Goal: Task Accomplishment & Management: Manage account settings

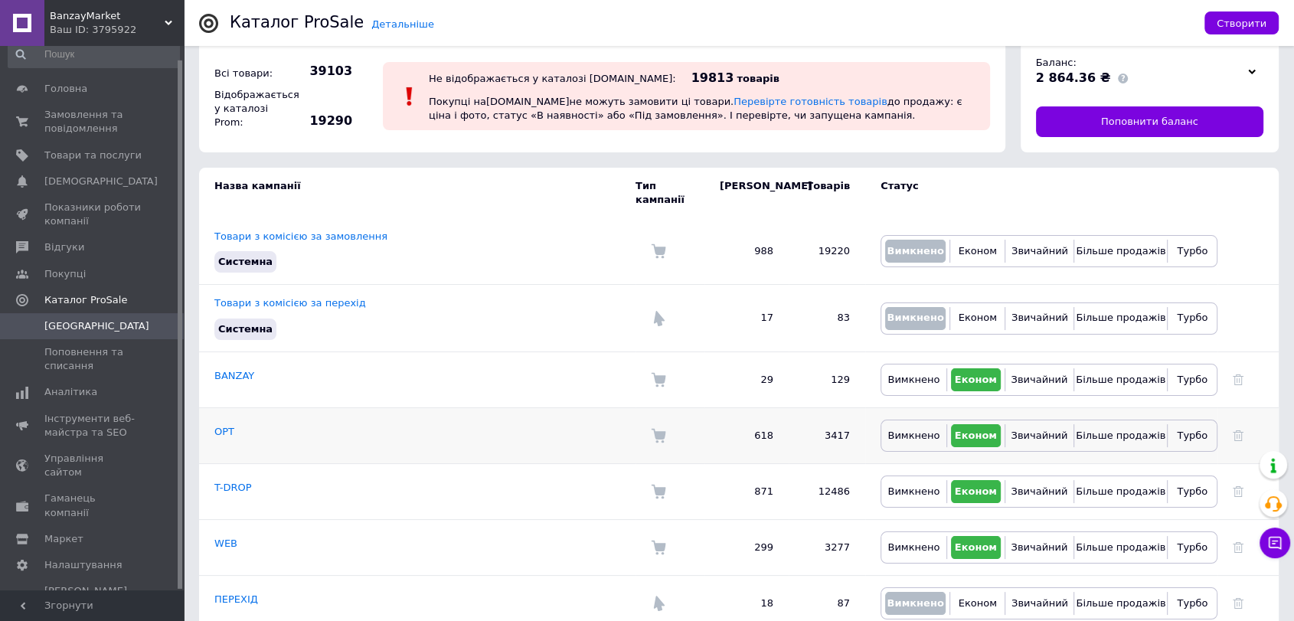
scroll to position [31, 0]
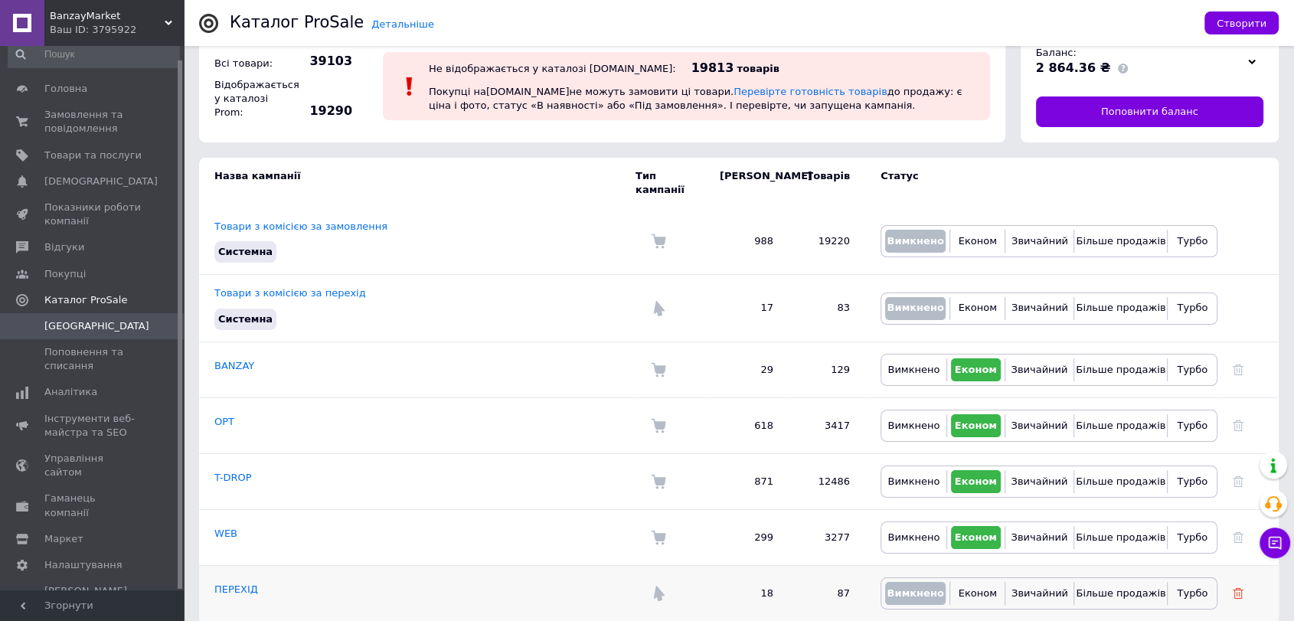
click at [1238, 588] on icon at bounding box center [1238, 593] width 11 height 11
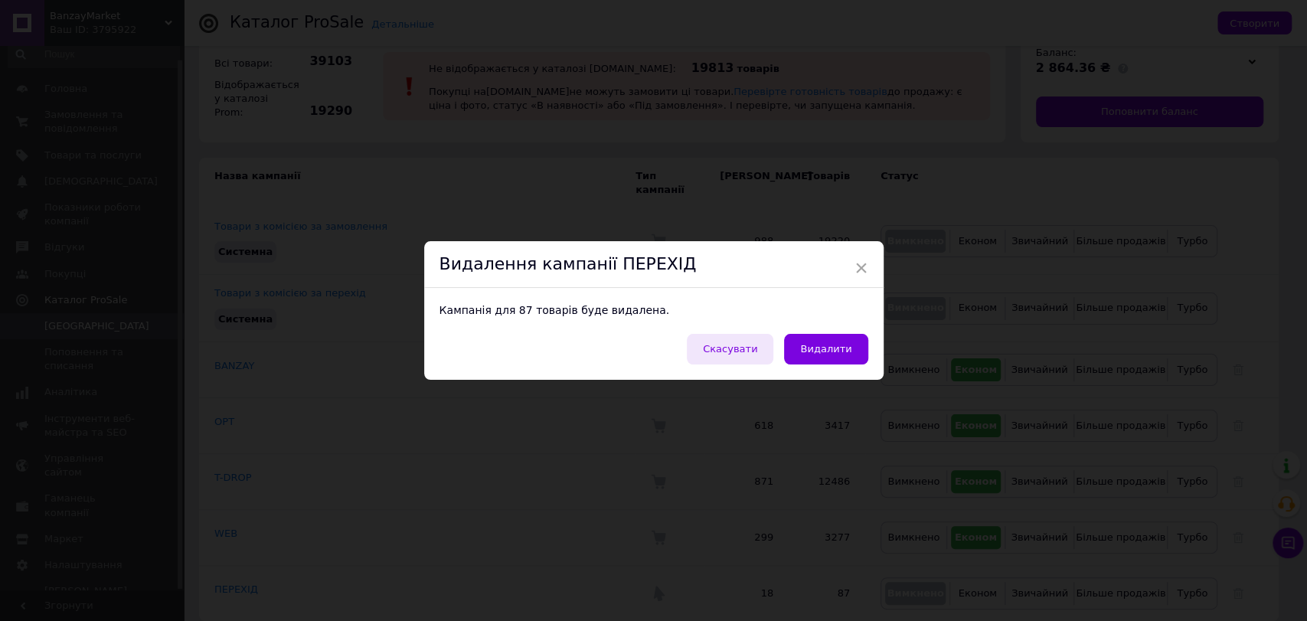
click at [754, 348] on span "Скасувати" at bounding box center [730, 348] width 54 height 11
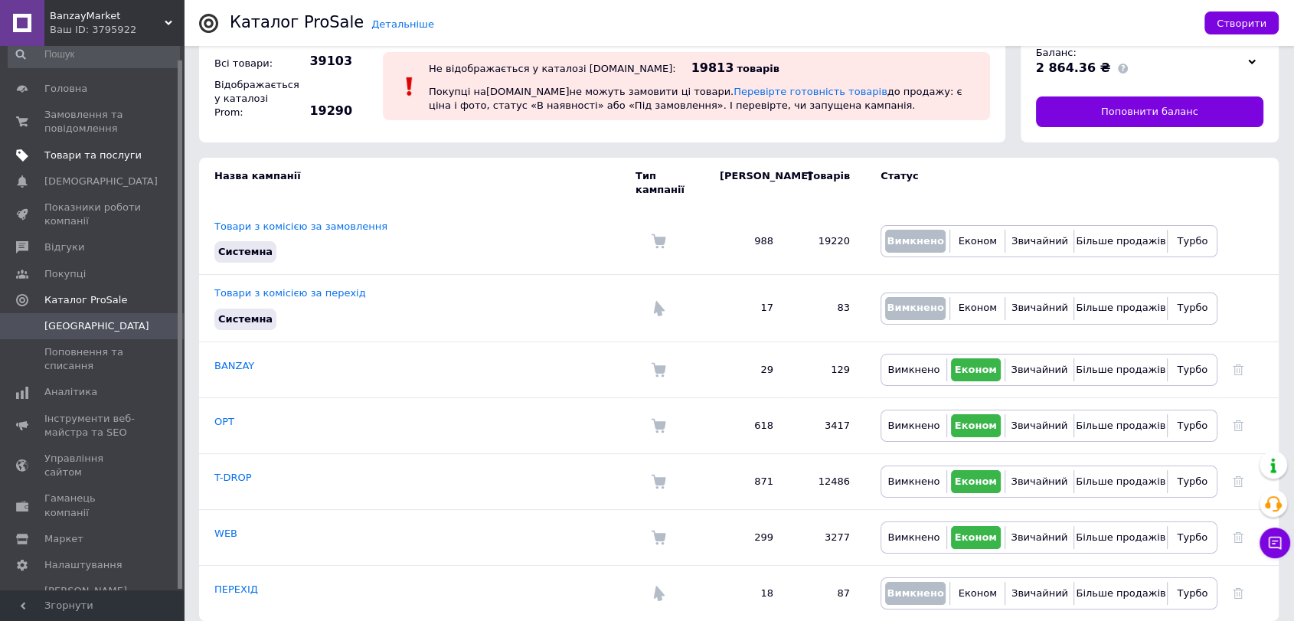
click at [100, 155] on span "Товари та послуги" at bounding box center [92, 156] width 97 height 14
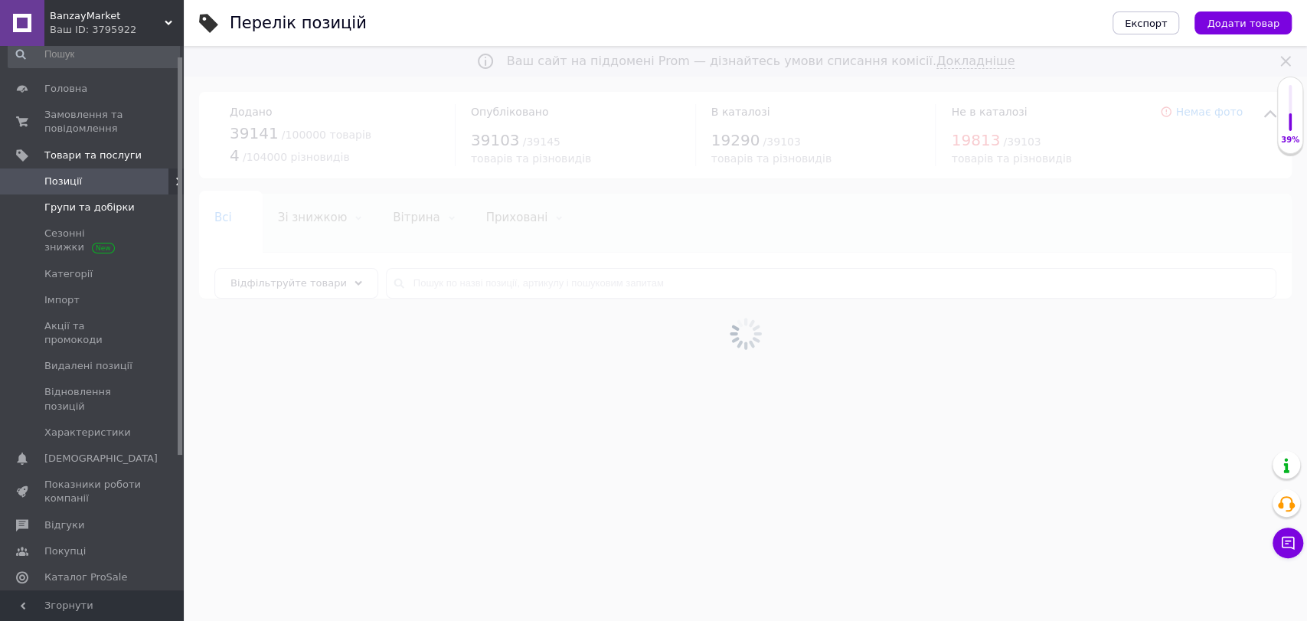
click at [92, 208] on span "Групи та добірки" at bounding box center [89, 208] width 90 height 14
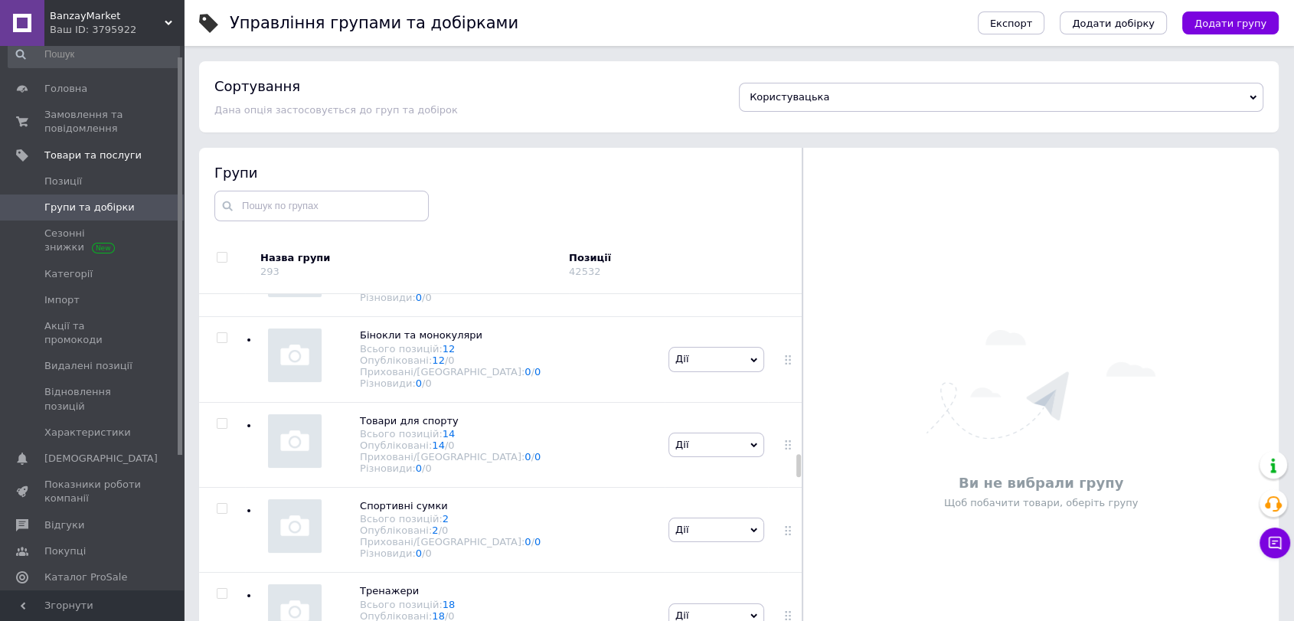
scroll to position [10466, 0]
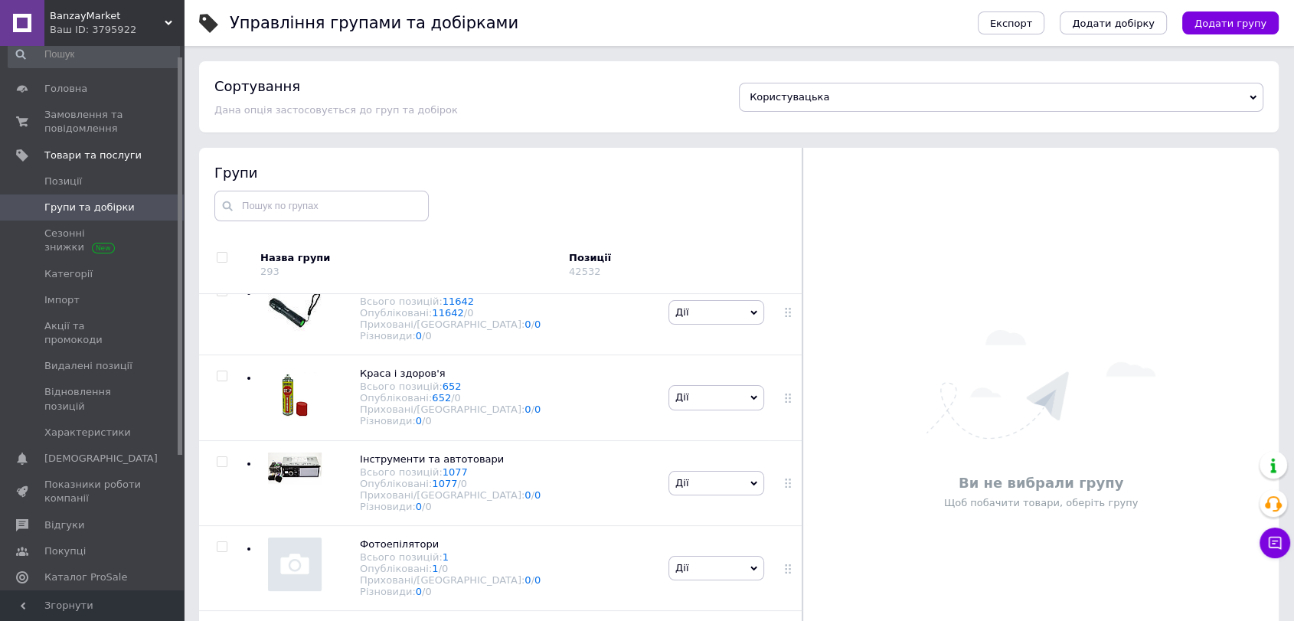
drag, startPoint x: 796, startPoint y: 465, endPoint x: 811, endPoint y: 660, distance: 195.8
click at [811, 620] on html "BanzayMarket Ваш ID: 3795922 Сайт BanzayMarket Кабінет покупця Перевірити стан …" at bounding box center [647, 354] width 1294 height 708
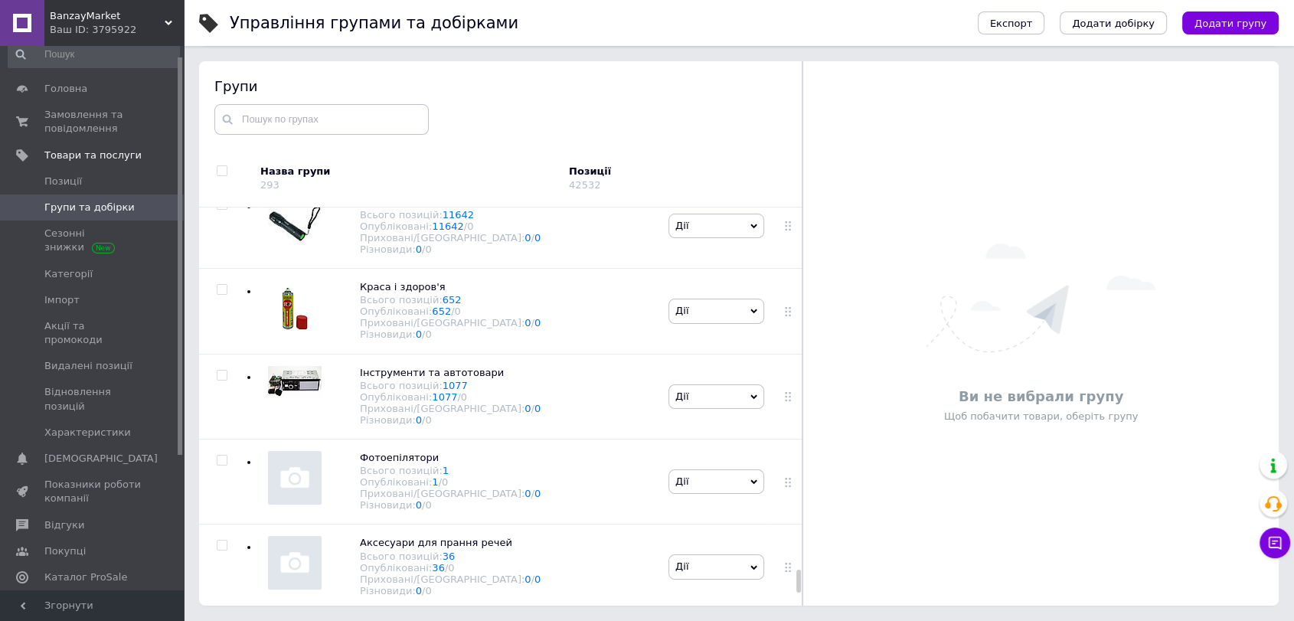
scroll to position [23774, 0]
checkbox input "true"
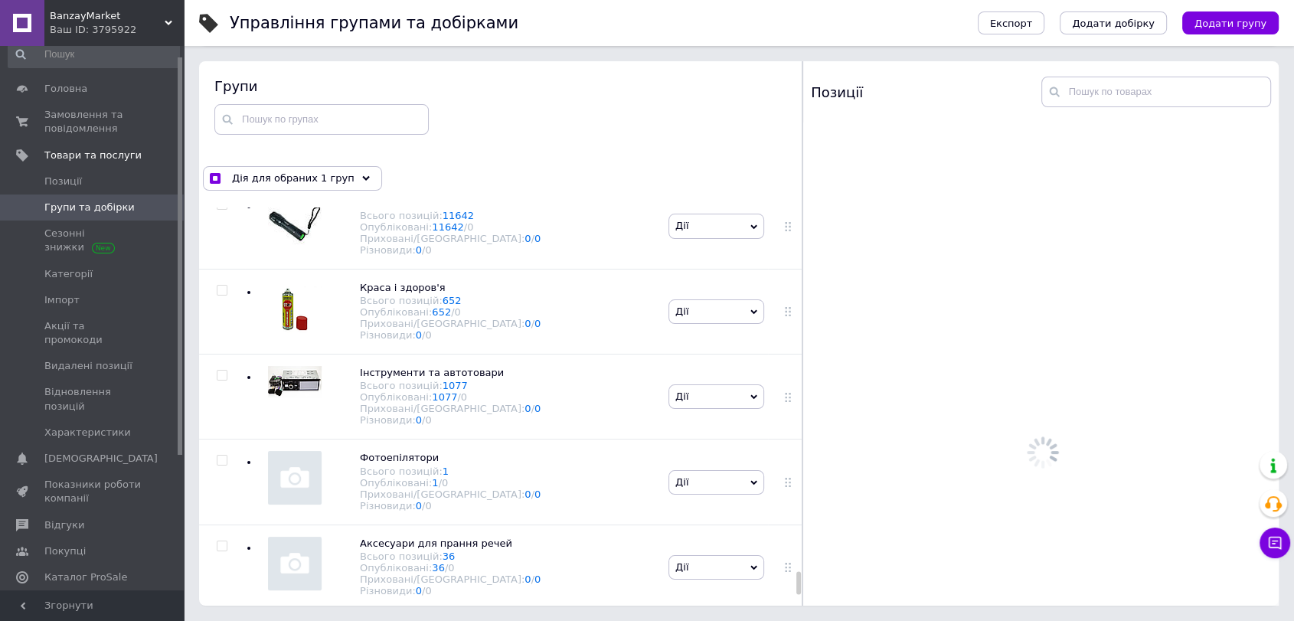
scroll to position [23859, 0]
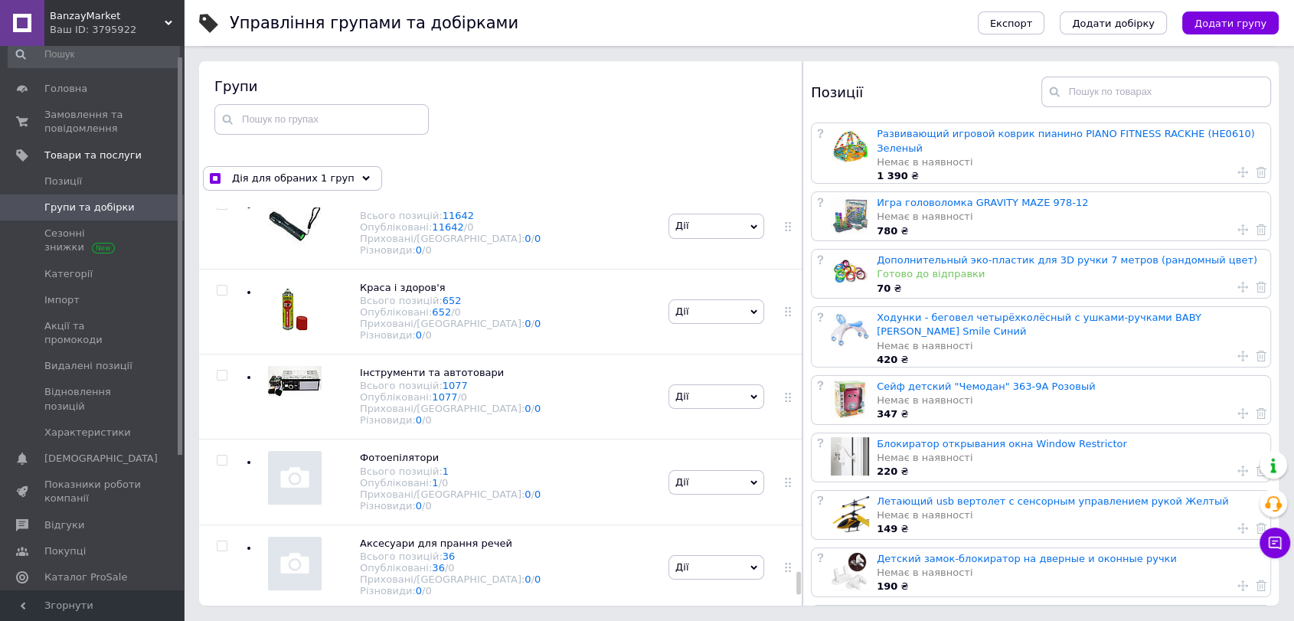
checkbox input "true"
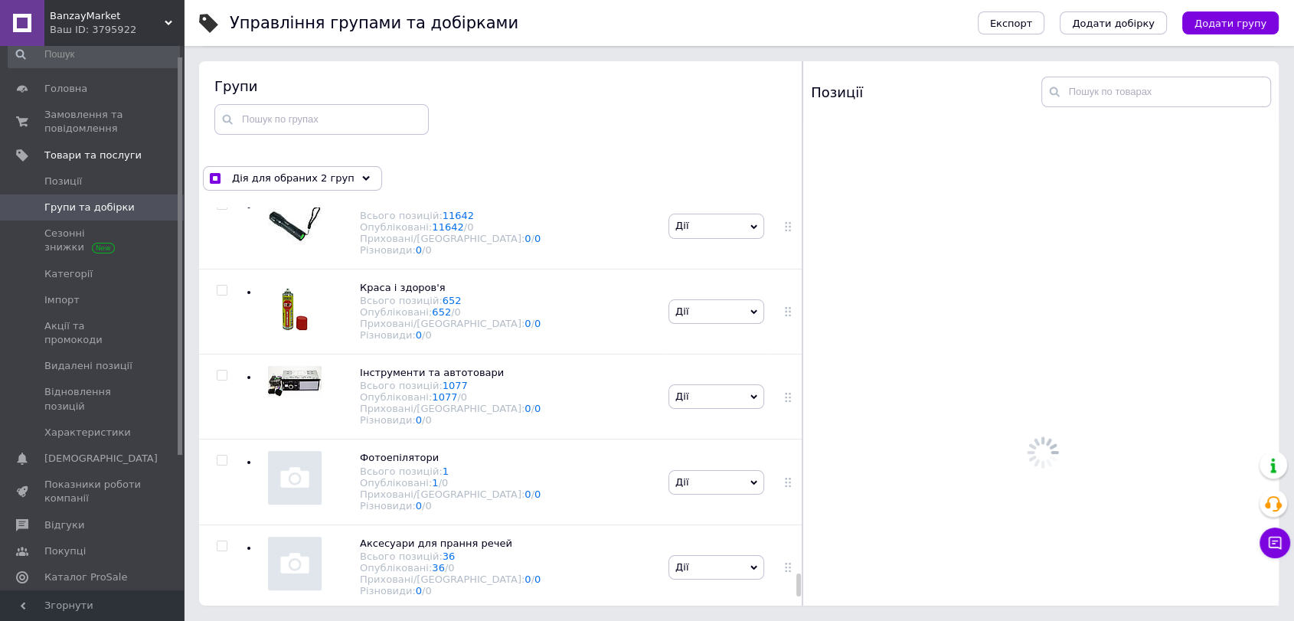
scroll to position [24029, 0]
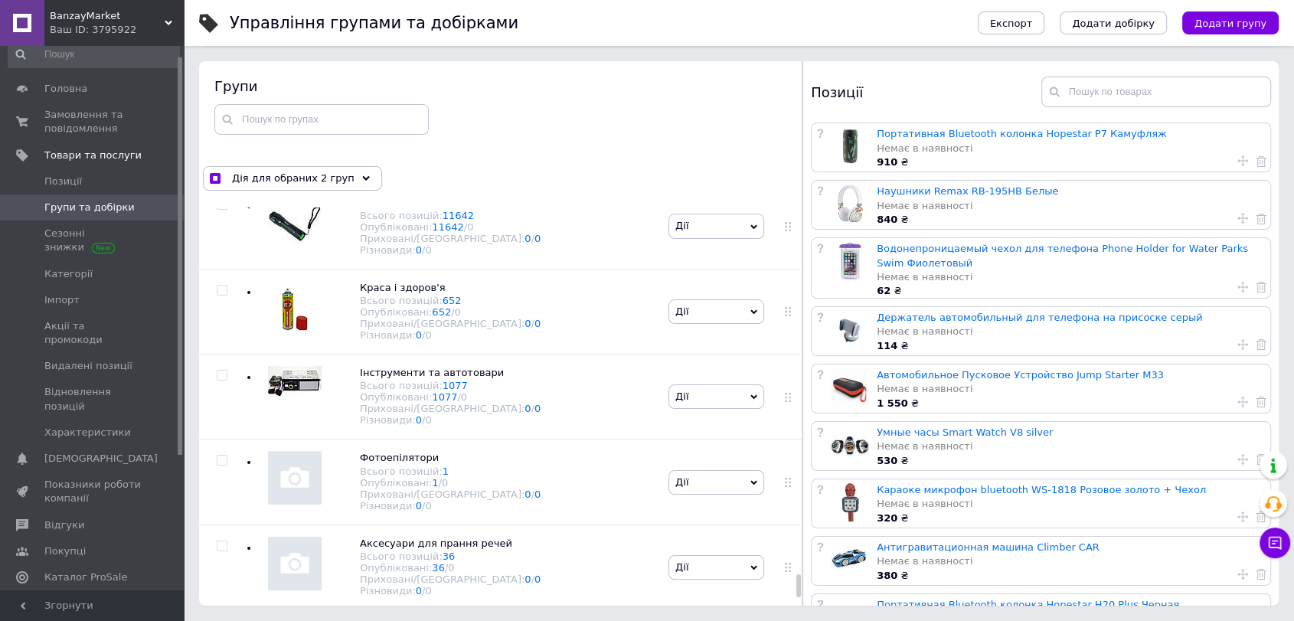
checkbox input "true"
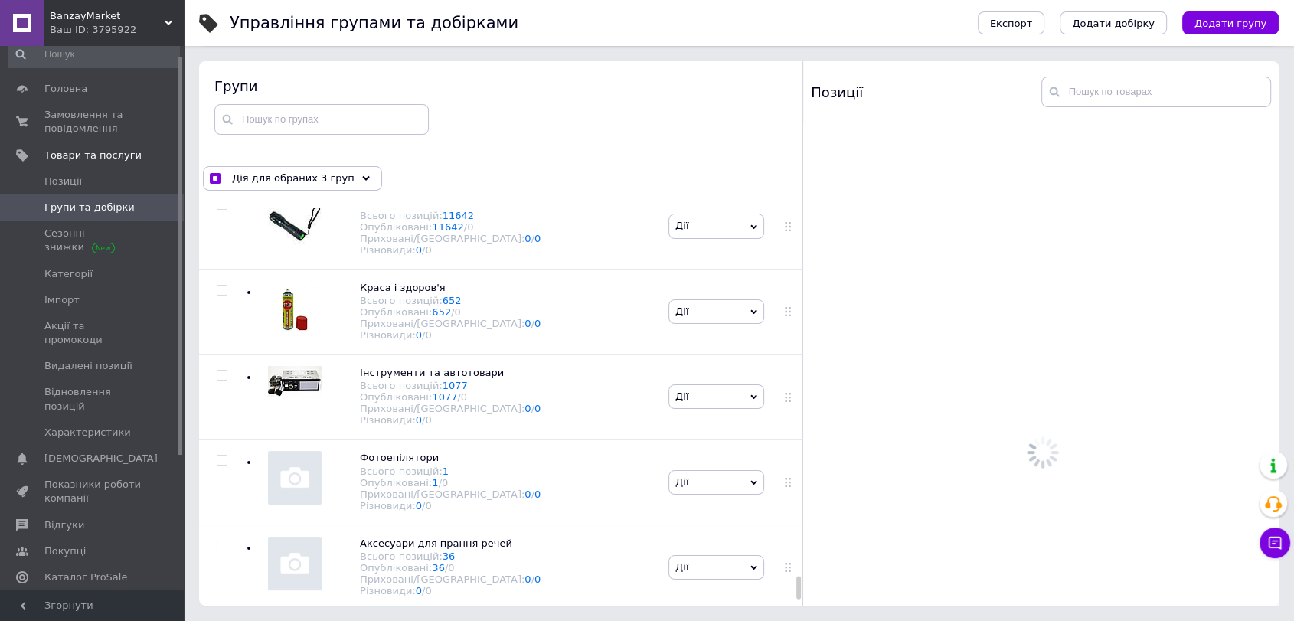
scroll to position [24200, 0]
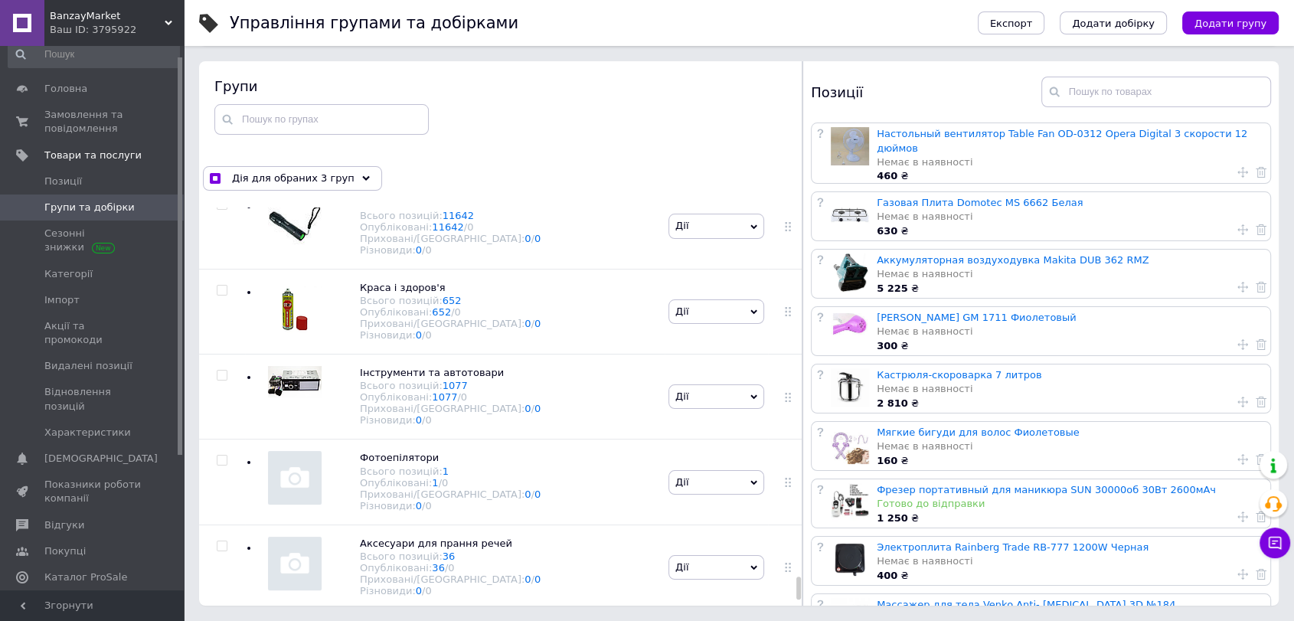
click at [221, 40] on input "checkbox" at bounding box center [222, 35] width 10 height 10
checkbox input "true"
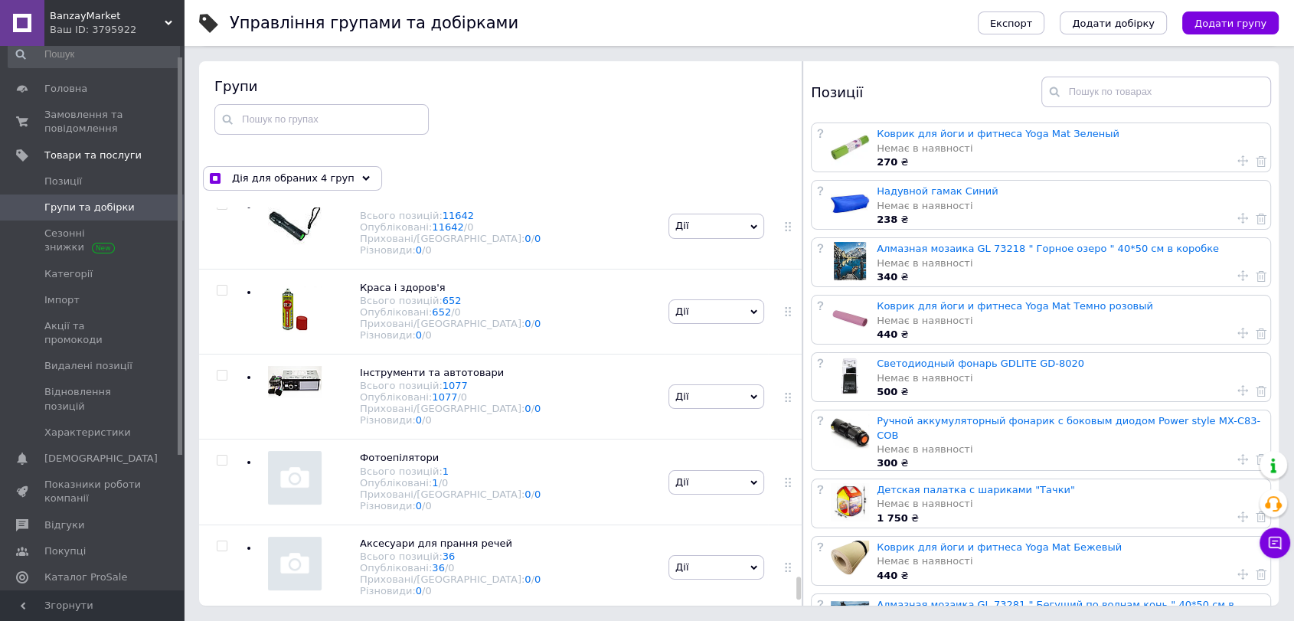
click at [221, 125] on input "checkbox" at bounding box center [222, 120] width 10 height 10
checkbox input "true"
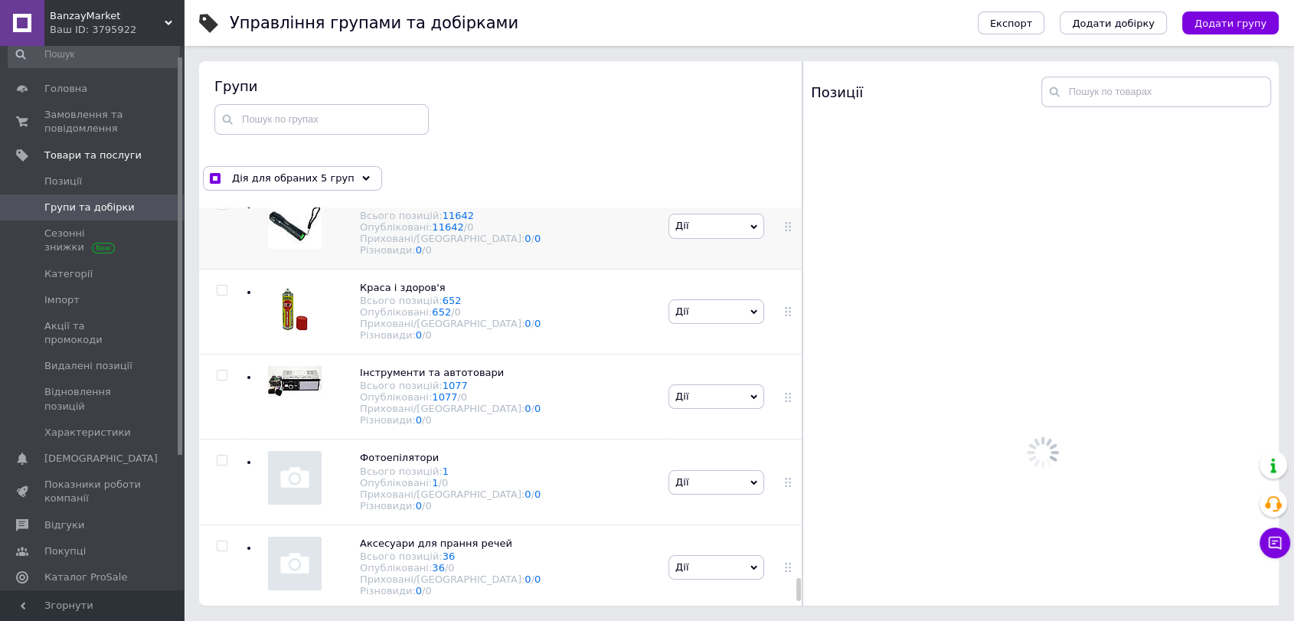
click at [217, 210] on input "checkbox" at bounding box center [222, 205] width 10 height 10
checkbox input "true"
click at [219, 296] on input "checkbox" at bounding box center [222, 291] width 10 height 10
checkbox input "true"
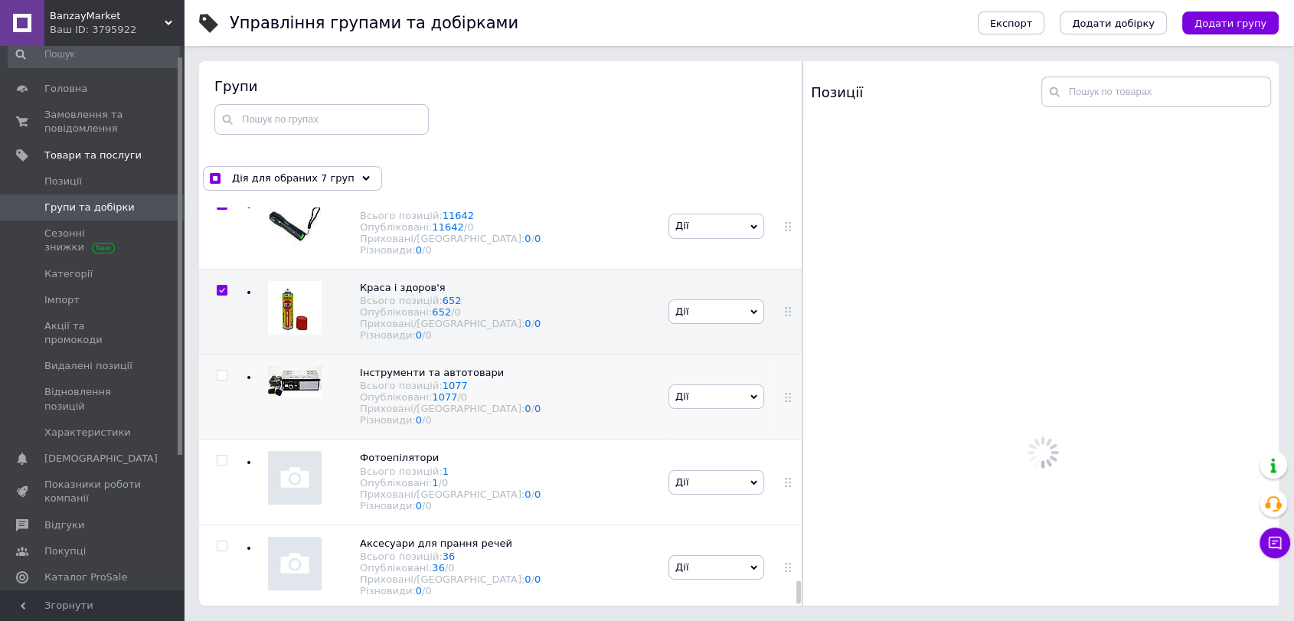
scroll to position [24539, 0]
click at [219, 371] on input "checkbox" at bounding box center [222, 376] width 10 height 10
checkbox input "true"
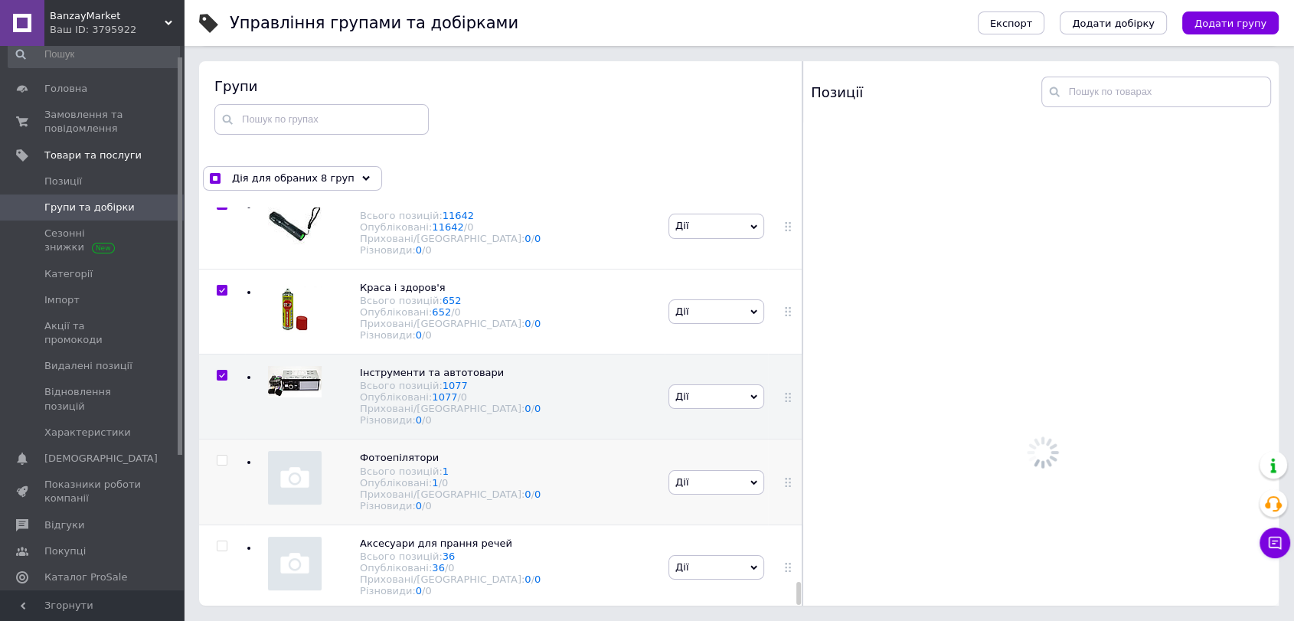
click at [217, 456] on input "checkbox" at bounding box center [222, 461] width 10 height 10
checkbox input "true"
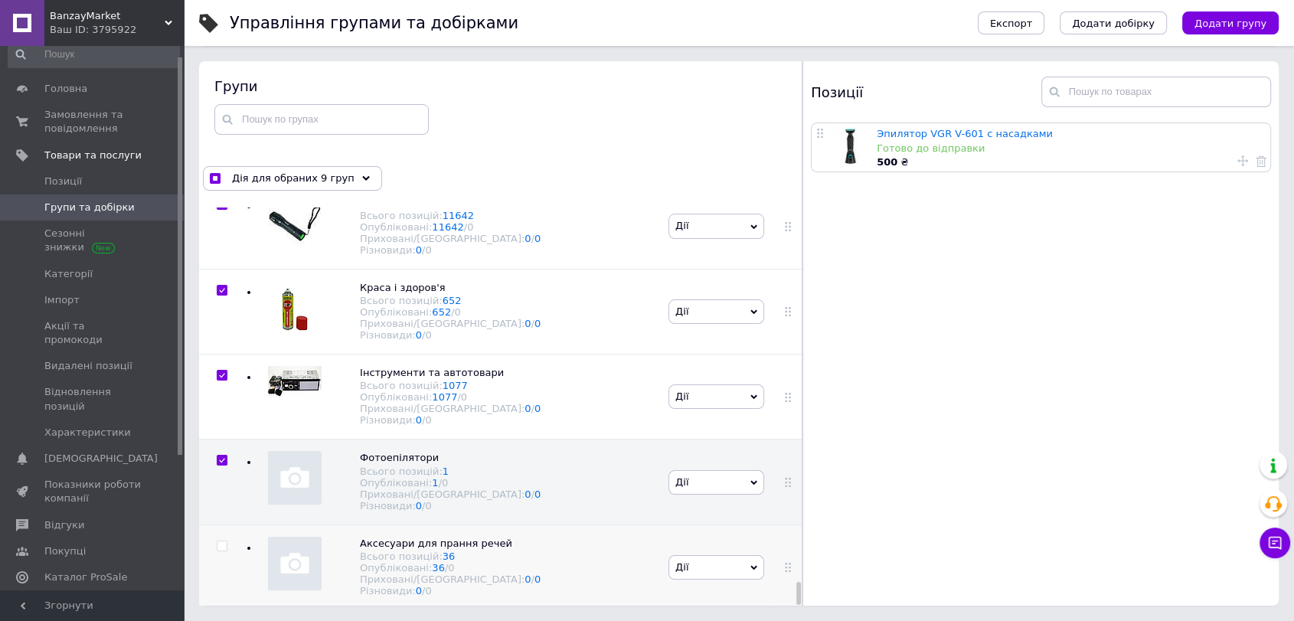
click at [224, 541] on input "checkbox" at bounding box center [222, 546] width 10 height 10
checkbox input "true"
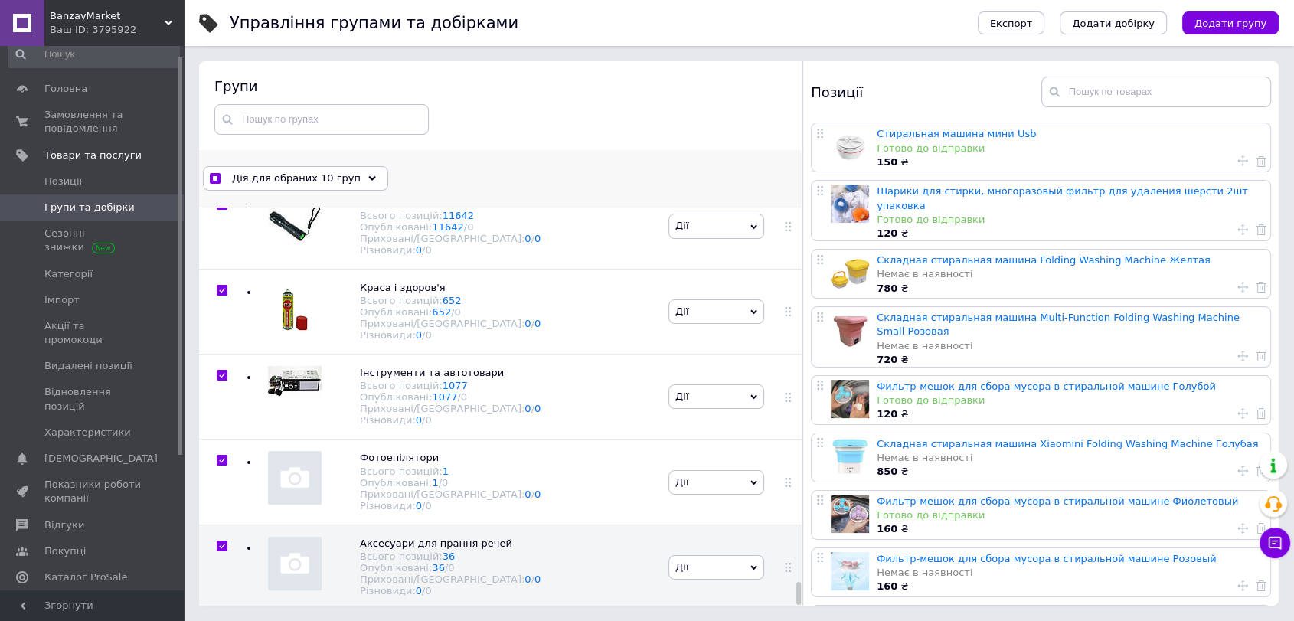
drag, startPoint x: 350, startPoint y: 182, endPoint x: 352, endPoint y: 198, distance: 16.2
click at [350, 182] on div "Дія для обраних 10 груп" at bounding box center [295, 178] width 185 height 25
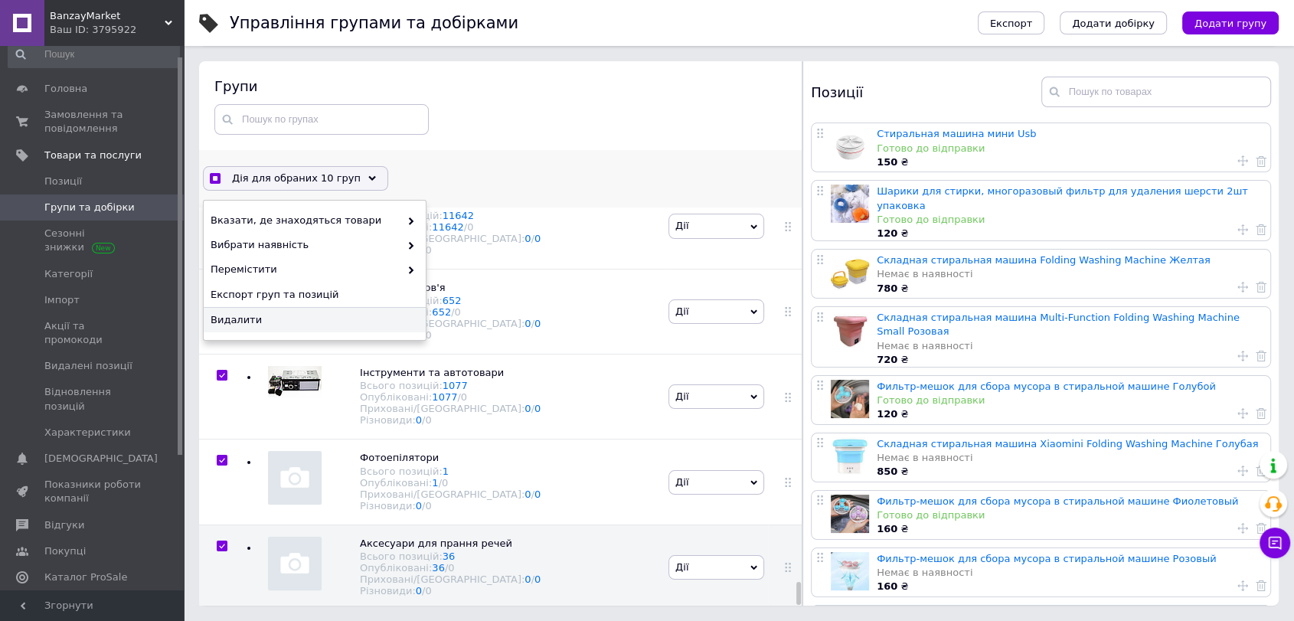
click at [293, 313] on span "Видалити" at bounding box center [313, 320] width 204 height 14
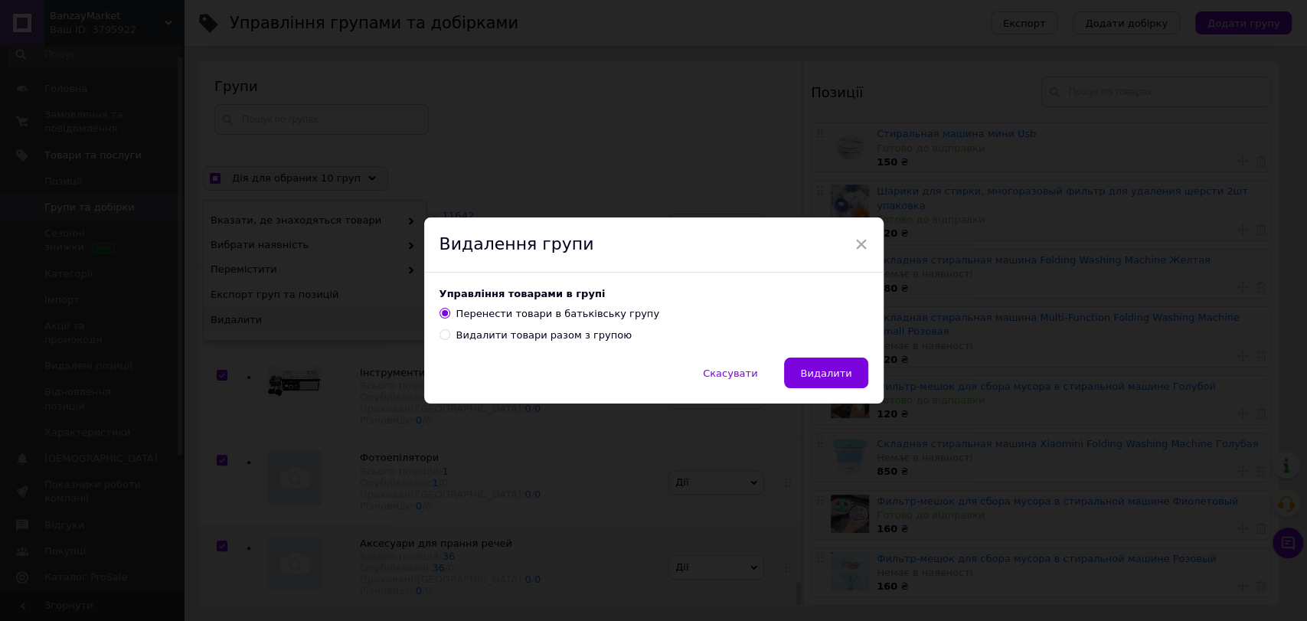
click at [581, 336] on div "Видалити товари разом з групою" at bounding box center [543, 336] width 175 height 14
click at [450, 336] on input "Видалити товари разом з групою" at bounding box center [445, 334] width 10 height 10
radio input "true"
radio input "false"
click at [823, 368] on span "Видалити" at bounding box center [825, 373] width 51 height 11
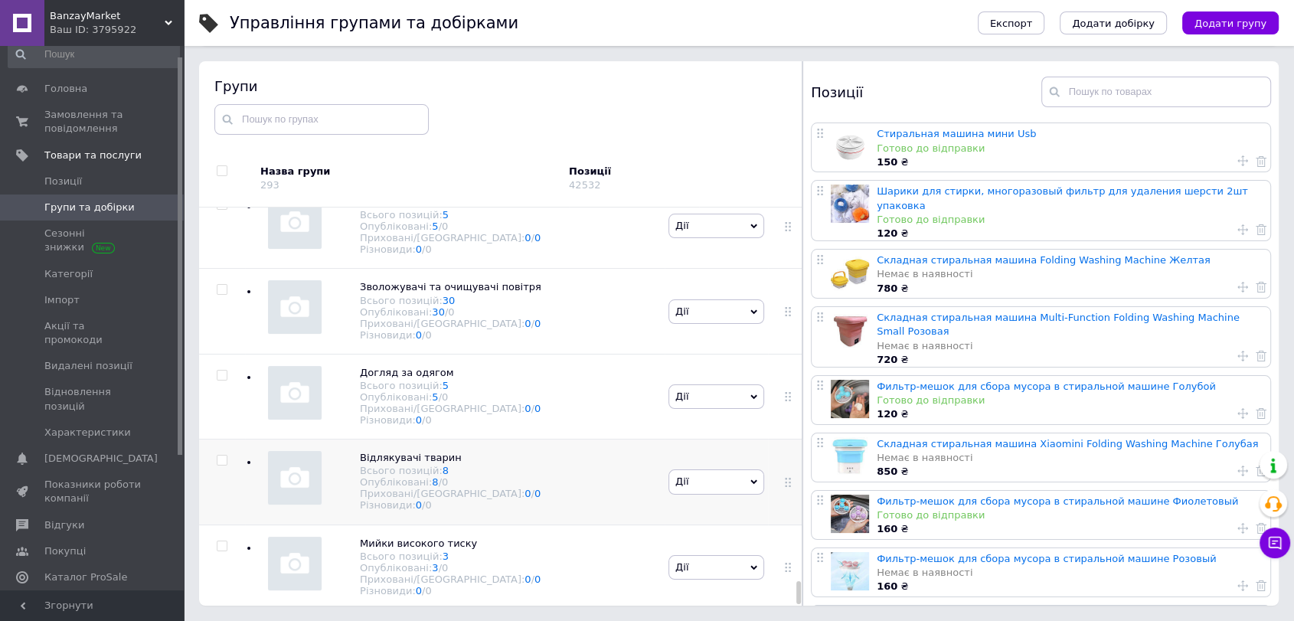
scroll to position [23616, 0]
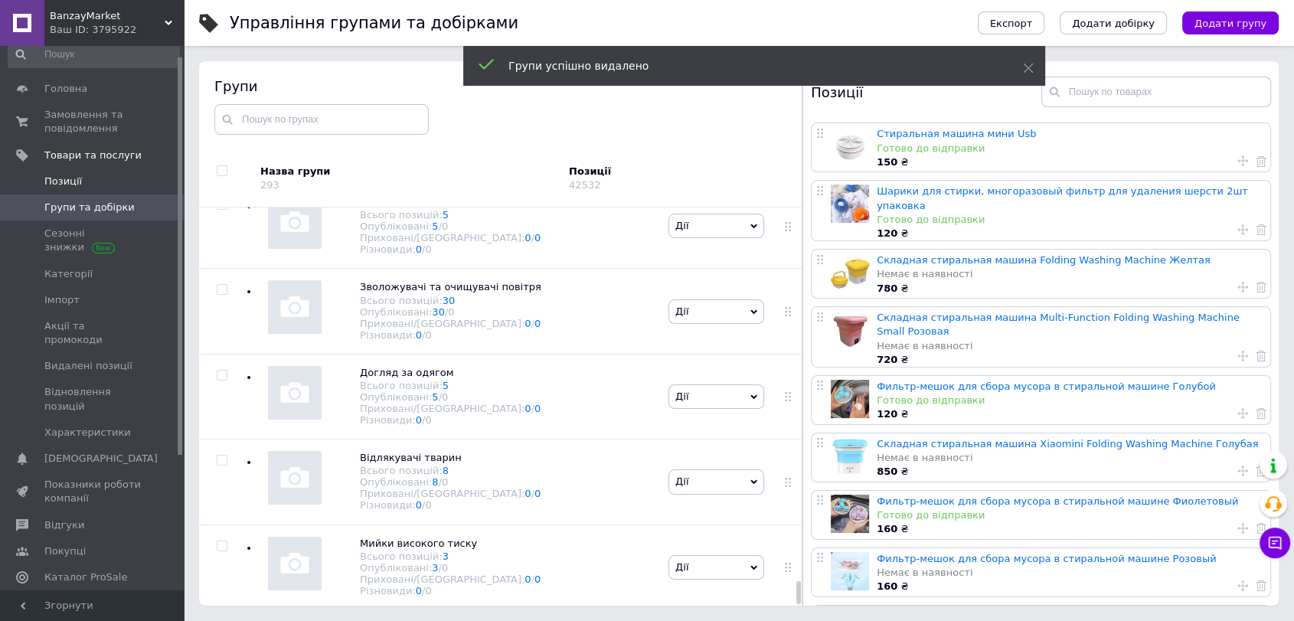
click at [112, 188] on link "Позиції" at bounding box center [94, 181] width 188 height 26
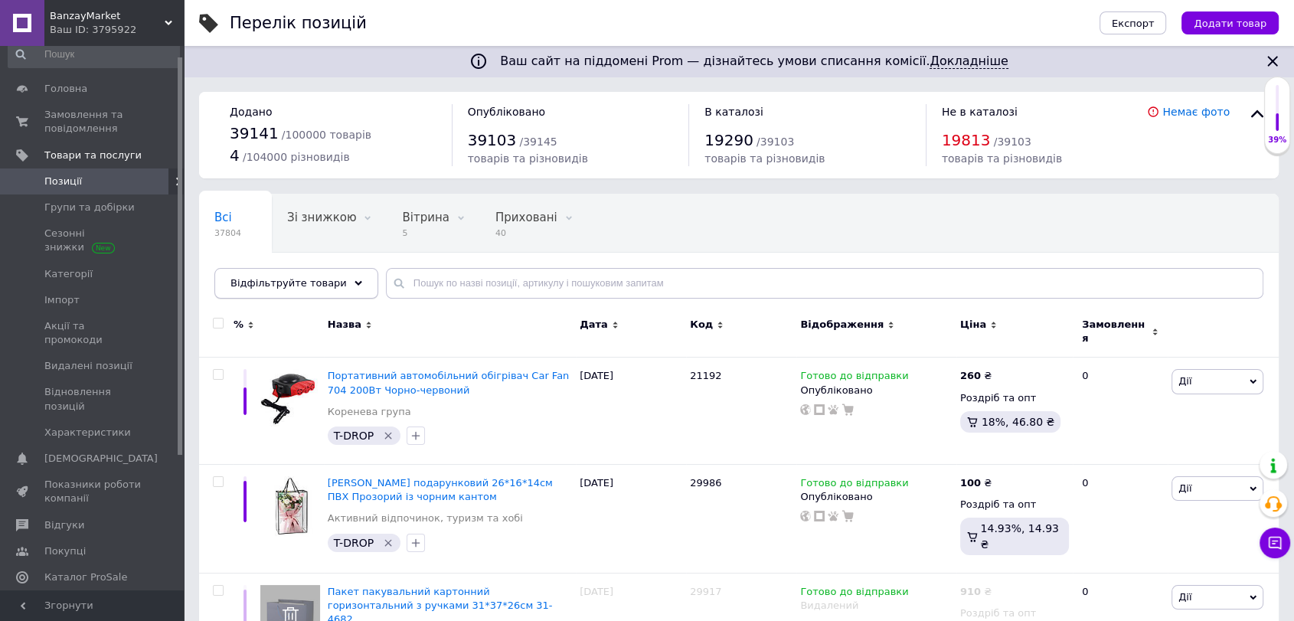
click at [331, 280] on div "Відфільтруйте товари" at bounding box center [296, 283] width 164 height 31
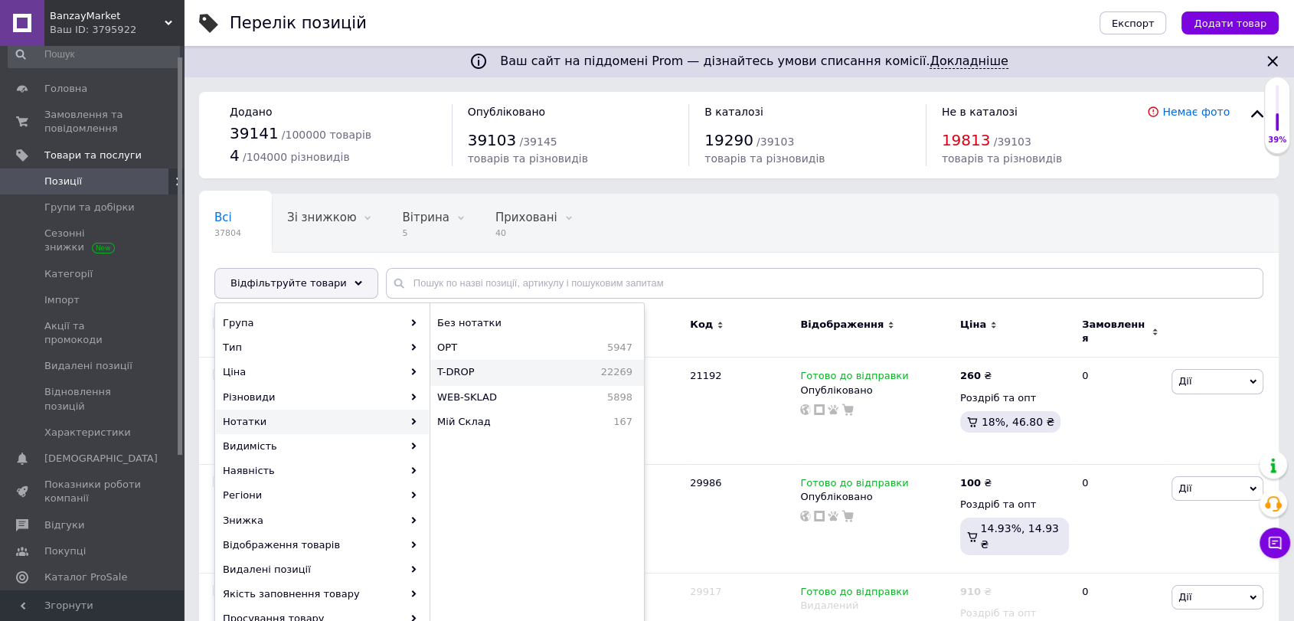
click at [548, 374] on span "22269" at bounding box center [582, 372] width 100 height 14
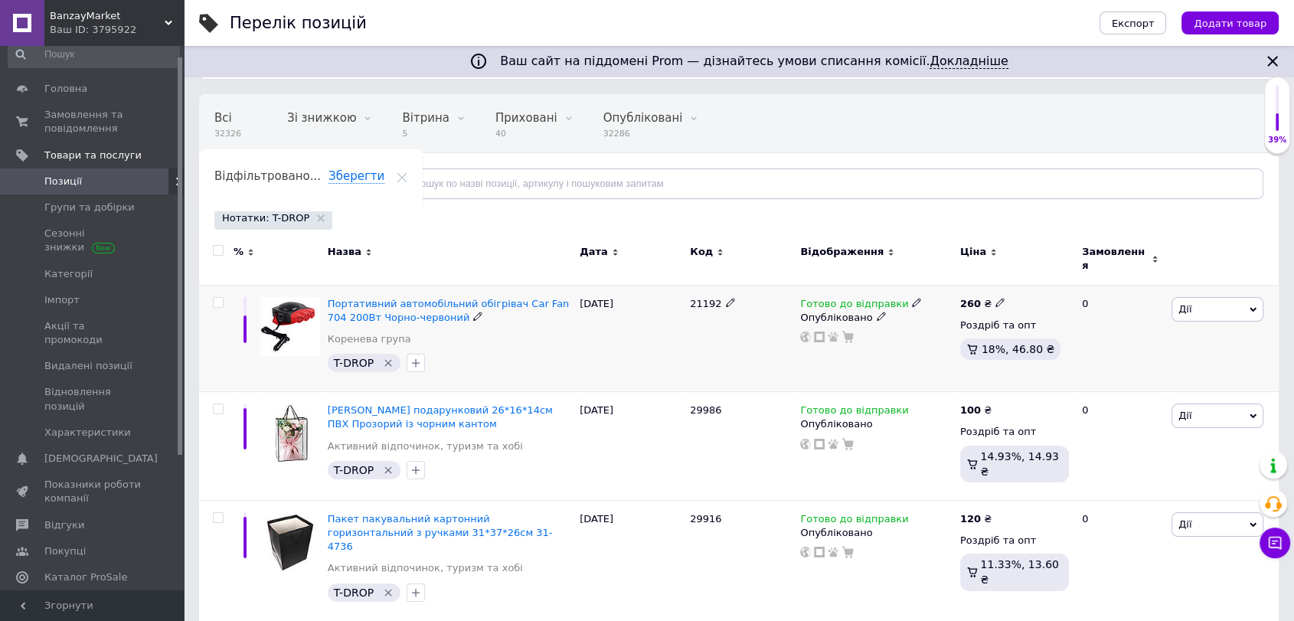
scroll to position [255, 0]
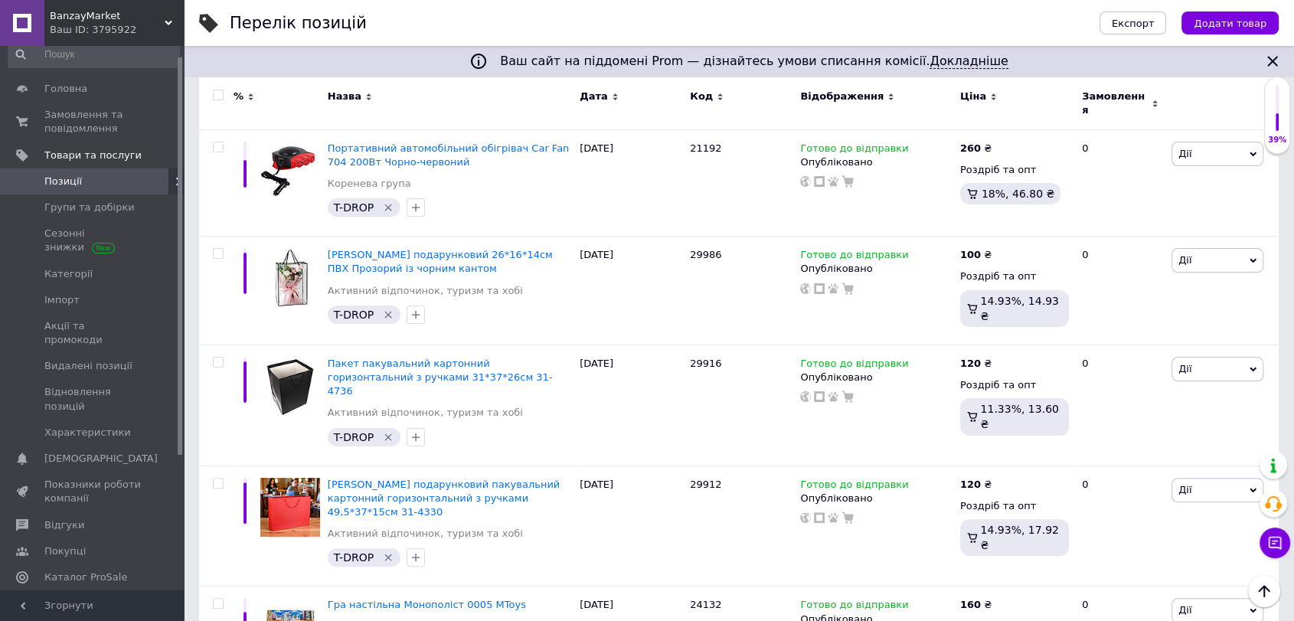
click at [136, 185] on span "Позиції" at bounding box center [92, 182] width 97 height 14
click at [110, 296] on span "Імпорт" at bounding box center [92, 300] width 97 height 14
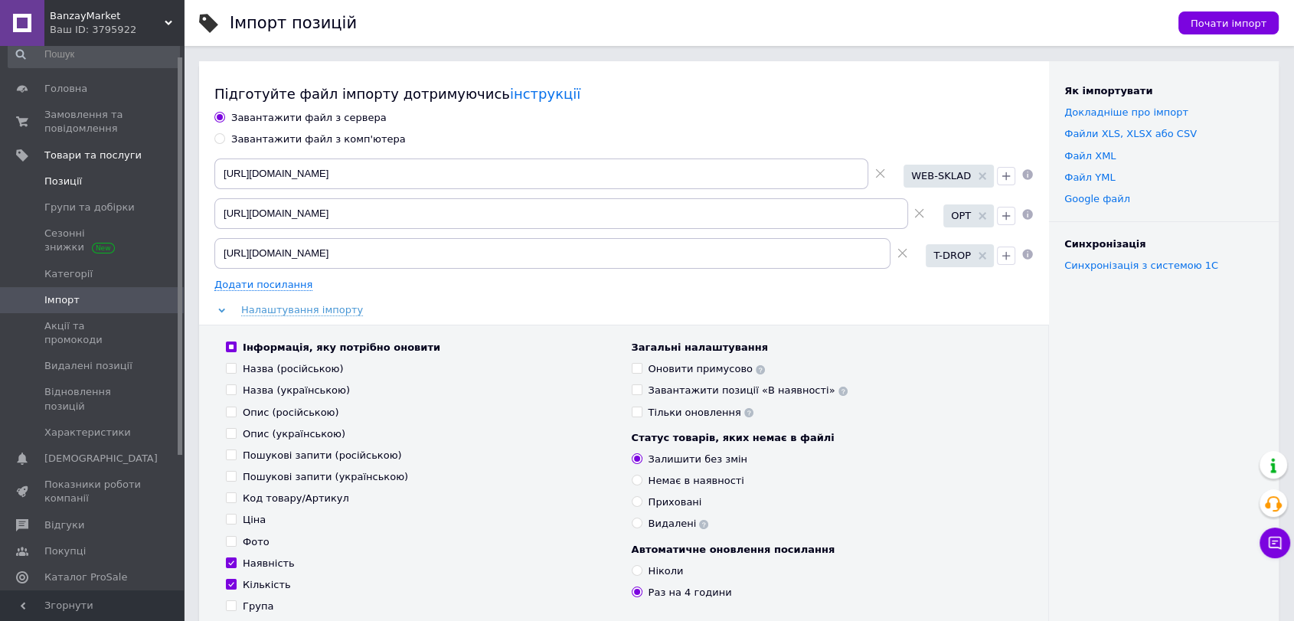
click at [116, 179] on span "Позиції" at bounding box center [92, 182] width 97 height 14
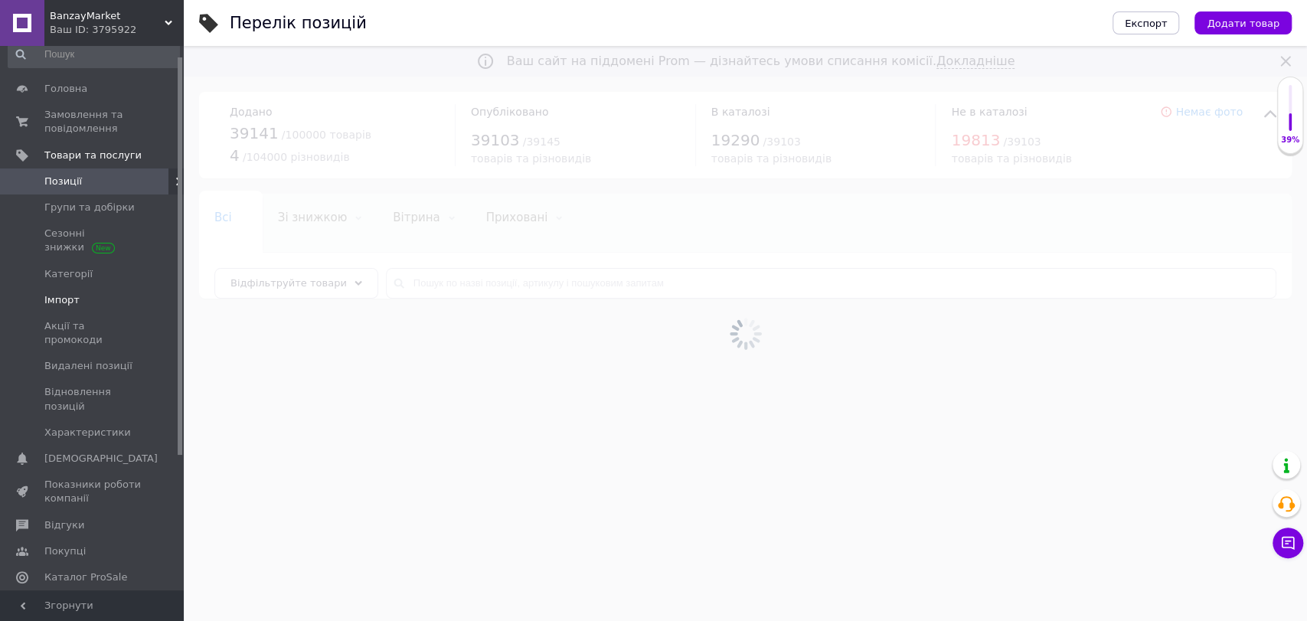
drag, startPoint x: 98, startPoint y: 298, endPoint x: 125, endPoint y: 299, distance: 26.8
click at [99, 299] on span "Імпорт" at bounding box center [92, 300] width 97 height 14
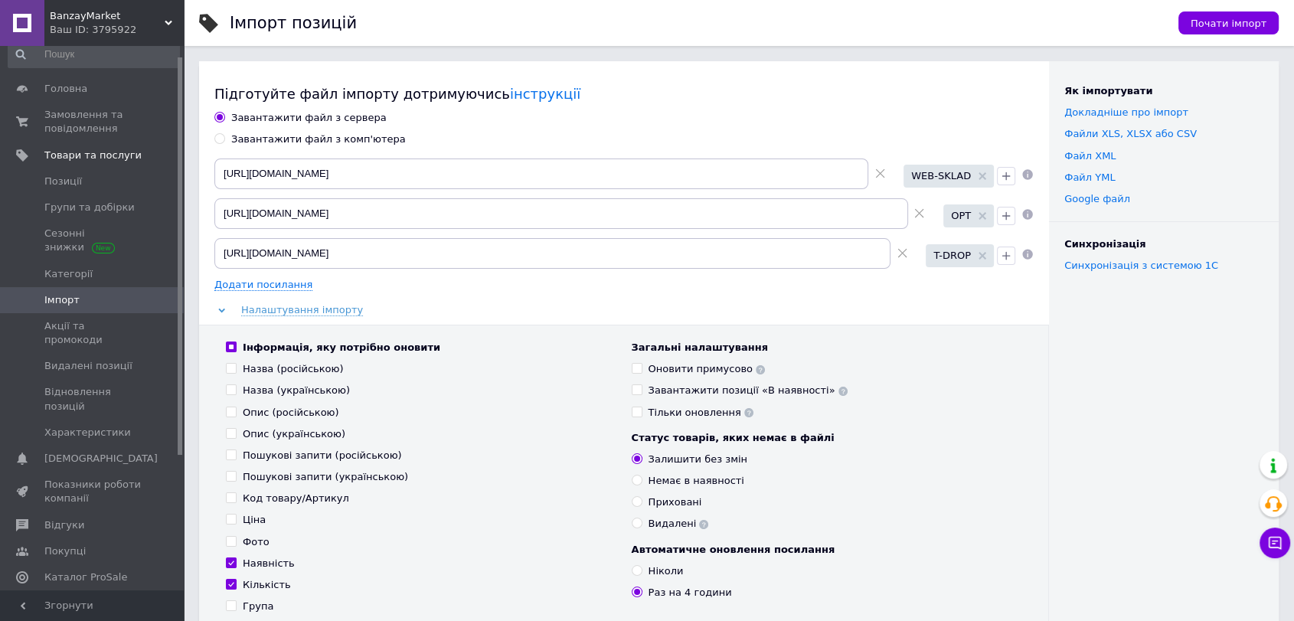
click at [901, 257] on icon at bounding box center [903, 253] width 10 height 10
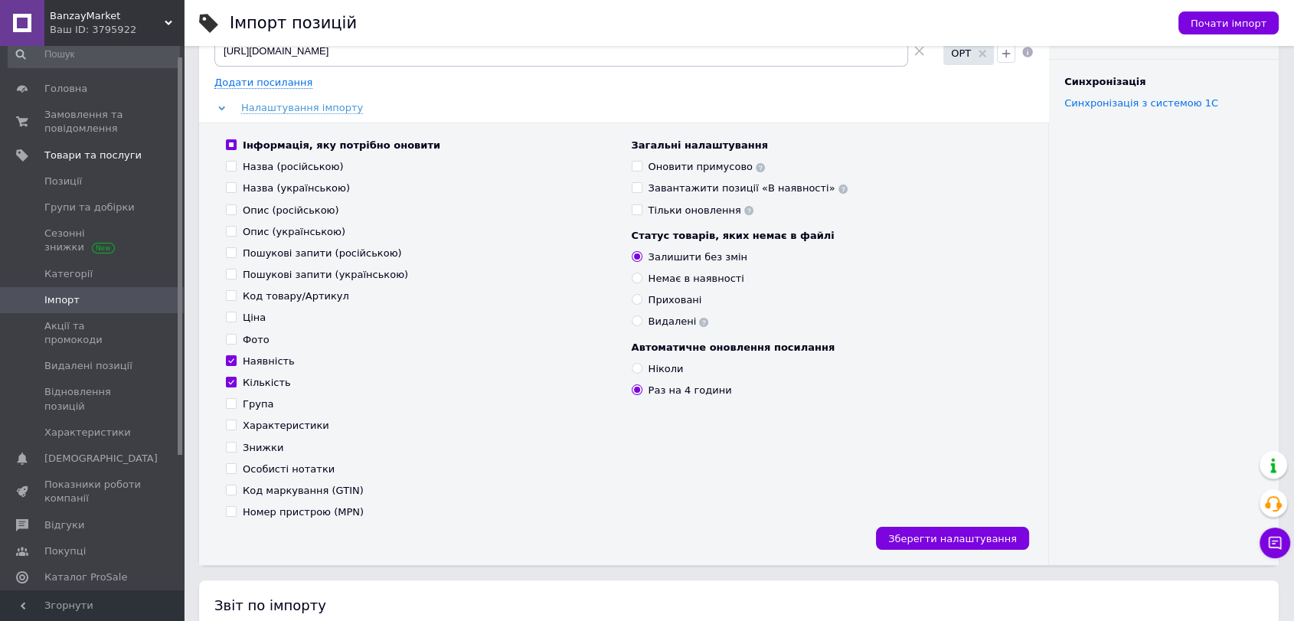
scroll to position [255, 0]
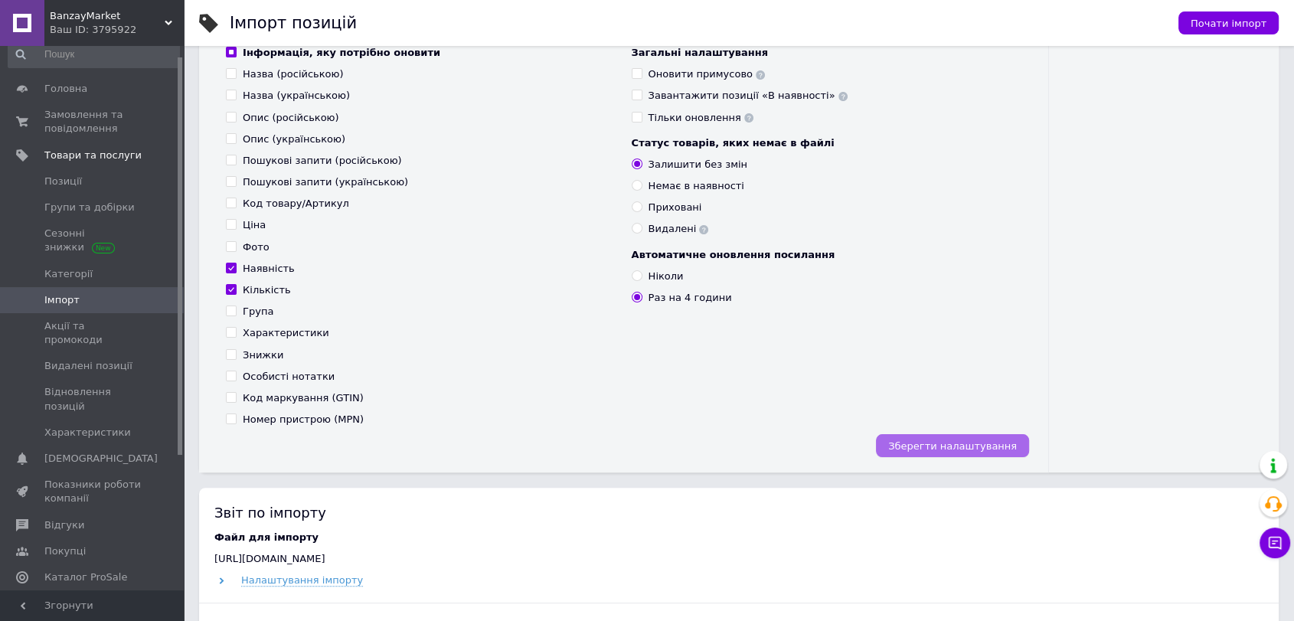
click at [965, 443] on span "Зберегти налаштування" at bounding box center [952, 445] width 129 height 11
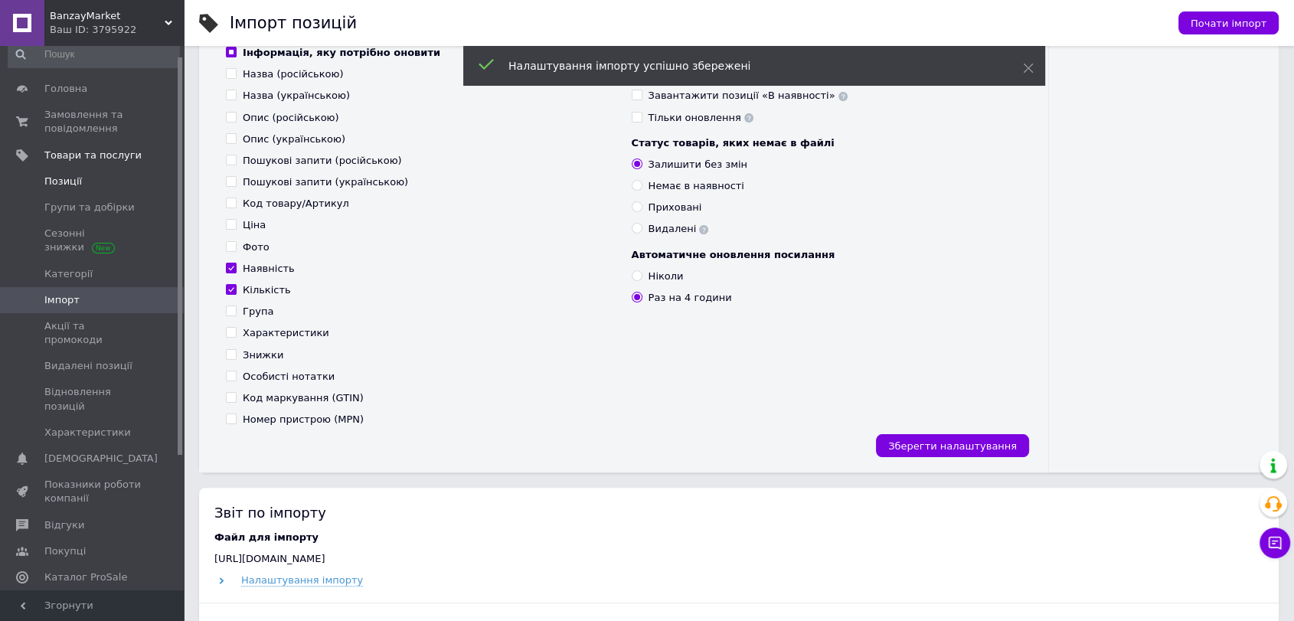
click at [87, 175] on span "Позиції" at bounding box center [92, 182] width 97 height 14
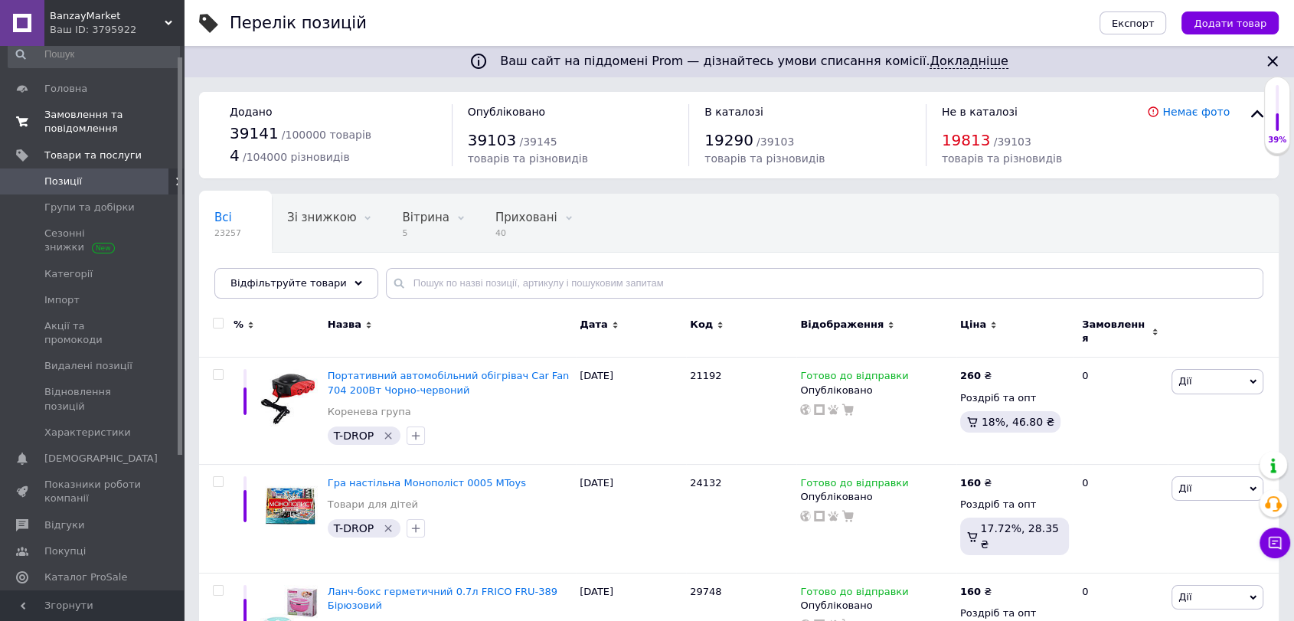
click at [131, 132] on span "Замовлення та повідомлення" at bounding box center [92, 122] width 97 height 28
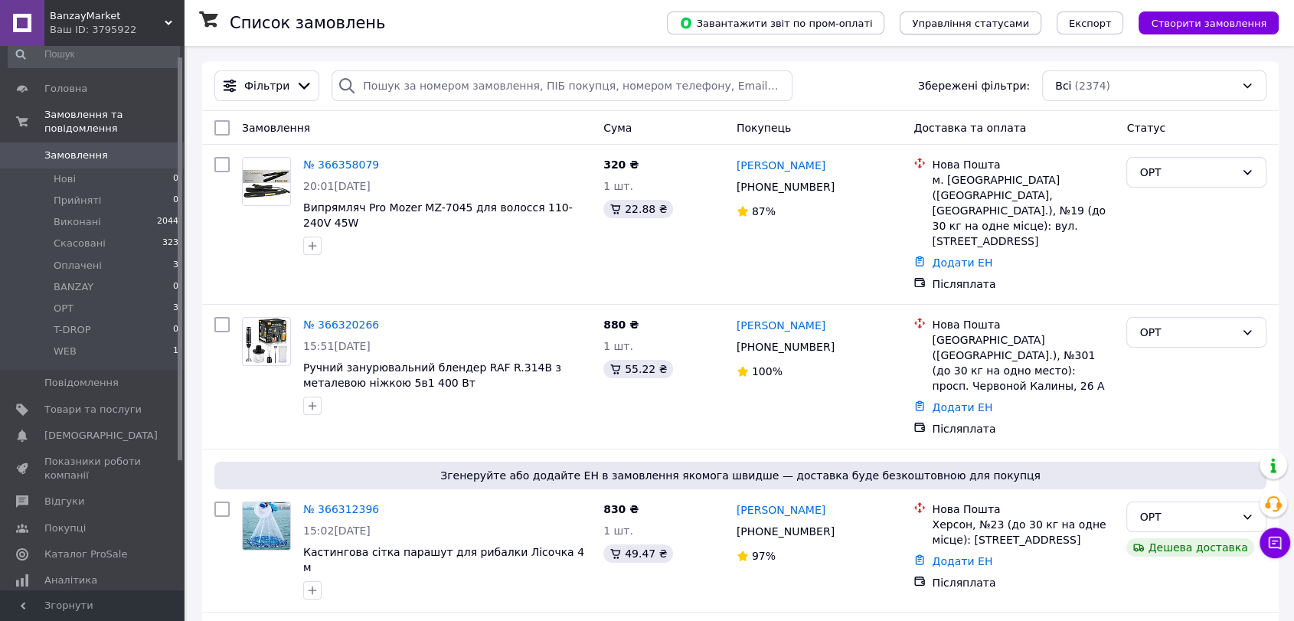
click at [1023, 22] on span "Управління статусами" at bounding box center [970, 23] width 117 height 11
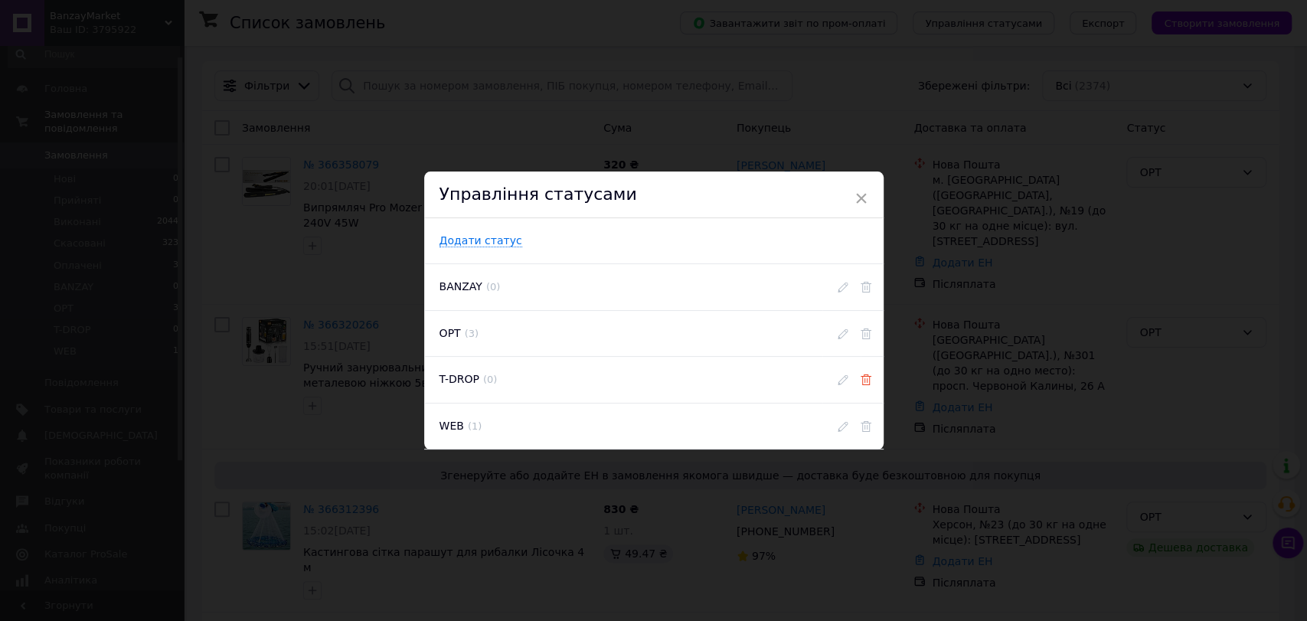
click at [862, 379] on icon at bounding box center [866, 379] width 11 height 11
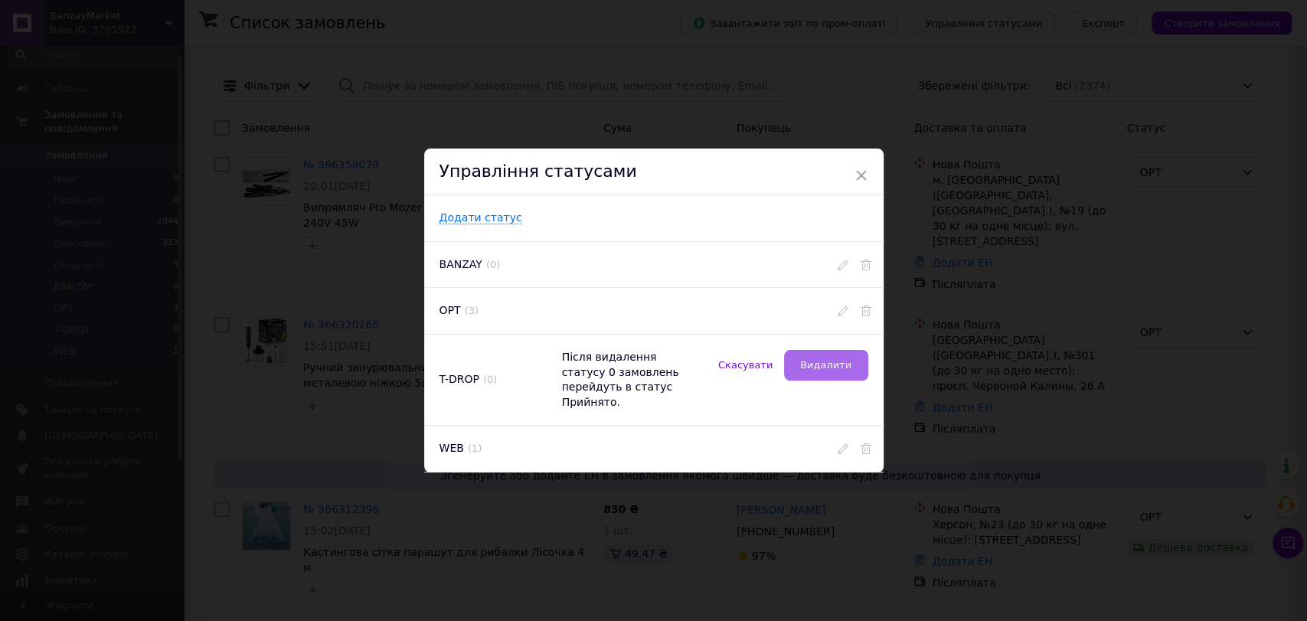
click at [829, 381] on button "Видалити" at bounding box center [826, 365] width 84 height 31
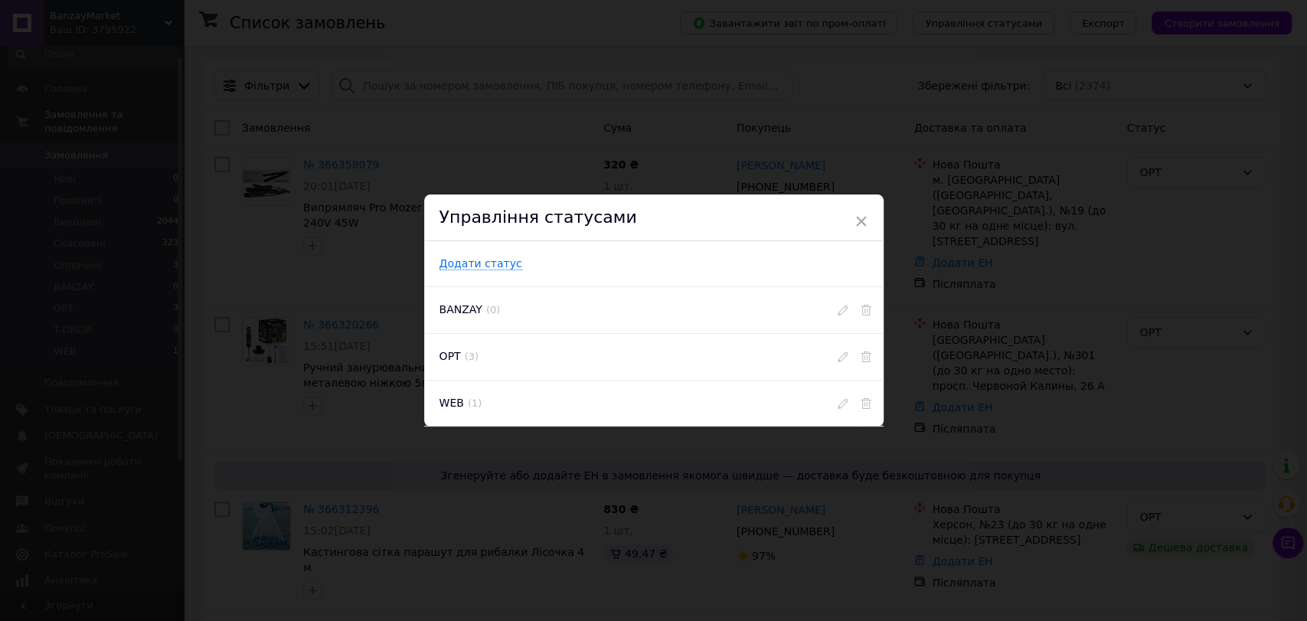
click at [554, 149] on div "× Управління статусами Додати статус BANZAY ( 0 ) OPT ( 3 ) WEB ( 1 )" at bounding box center [653, 310] width 1307 height 621
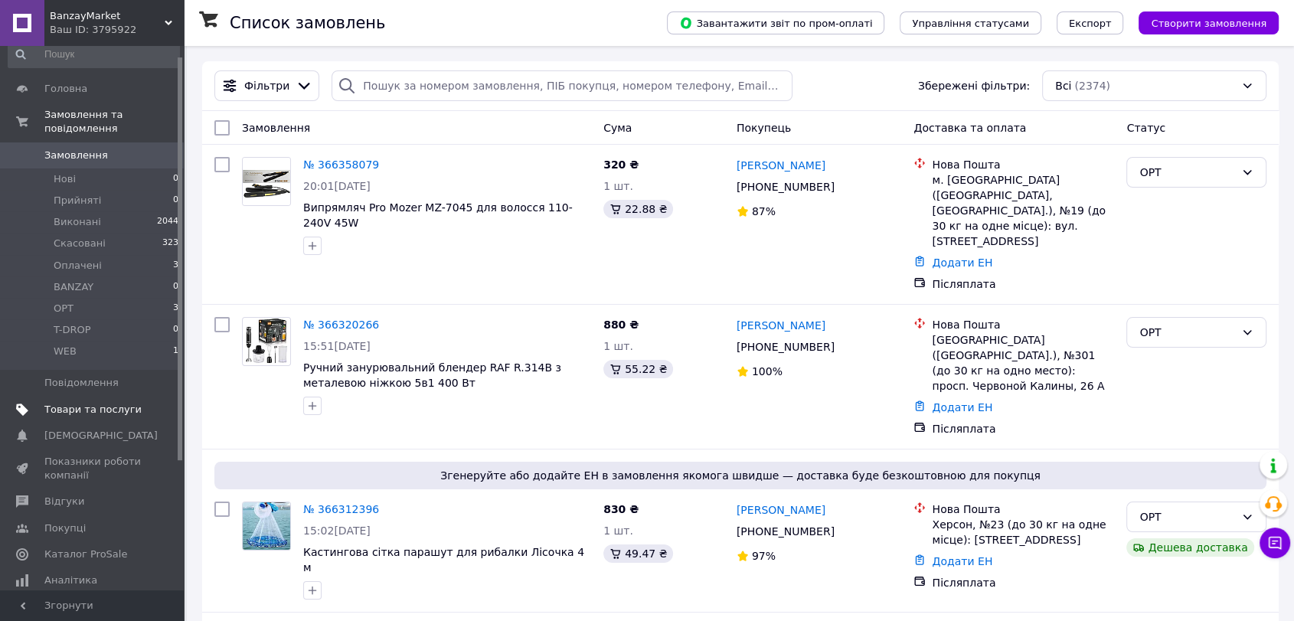
click at [102, 403] on span "Товари та послуги" at bounding box center [92, 410] width 97 height 14
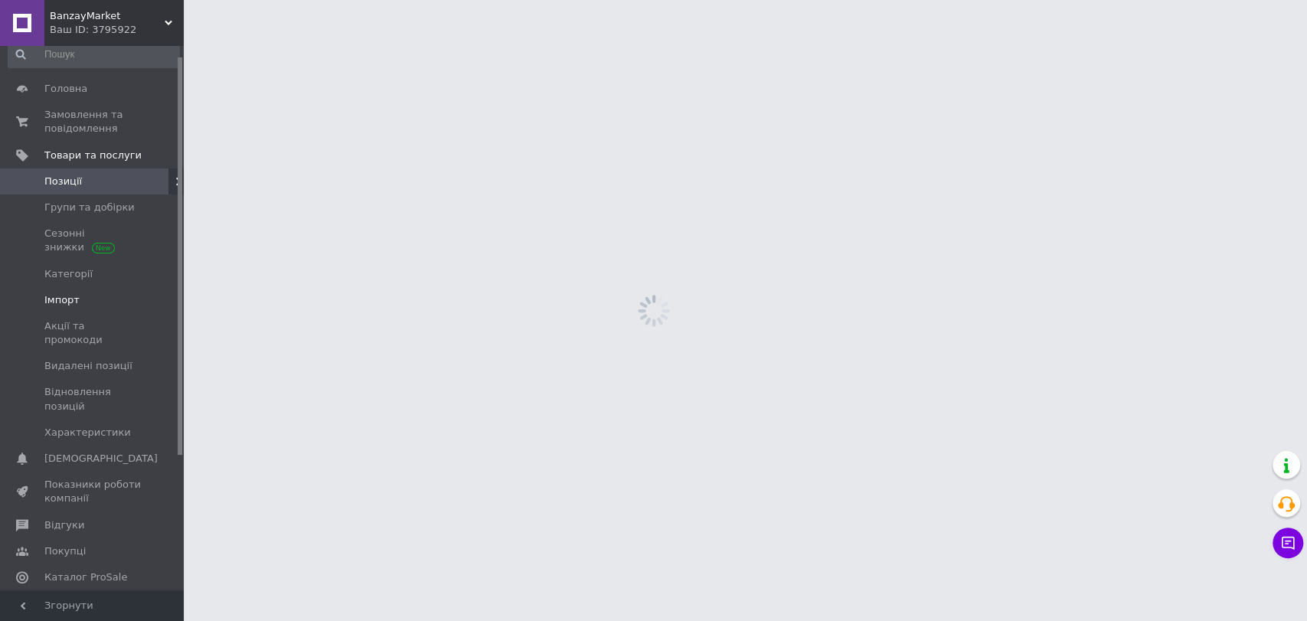
click at [92, 293] on span "Імпорт" at bounding box center [92, 300] width 97 height 14
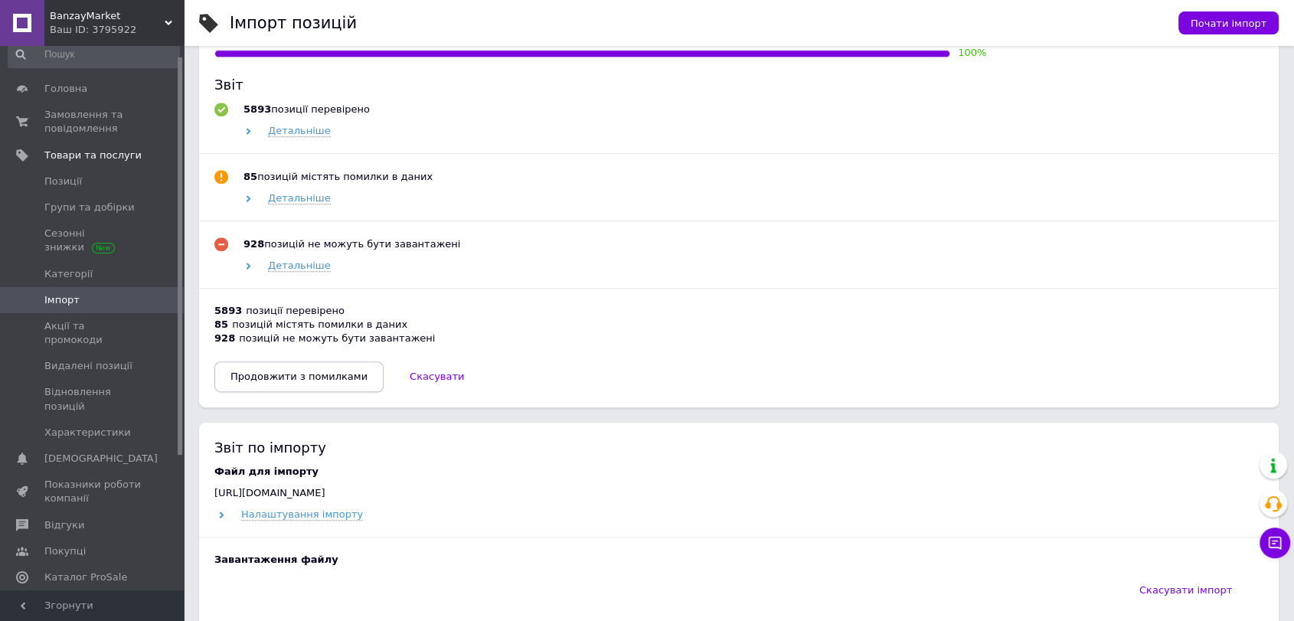
scroll to position [851, 0]
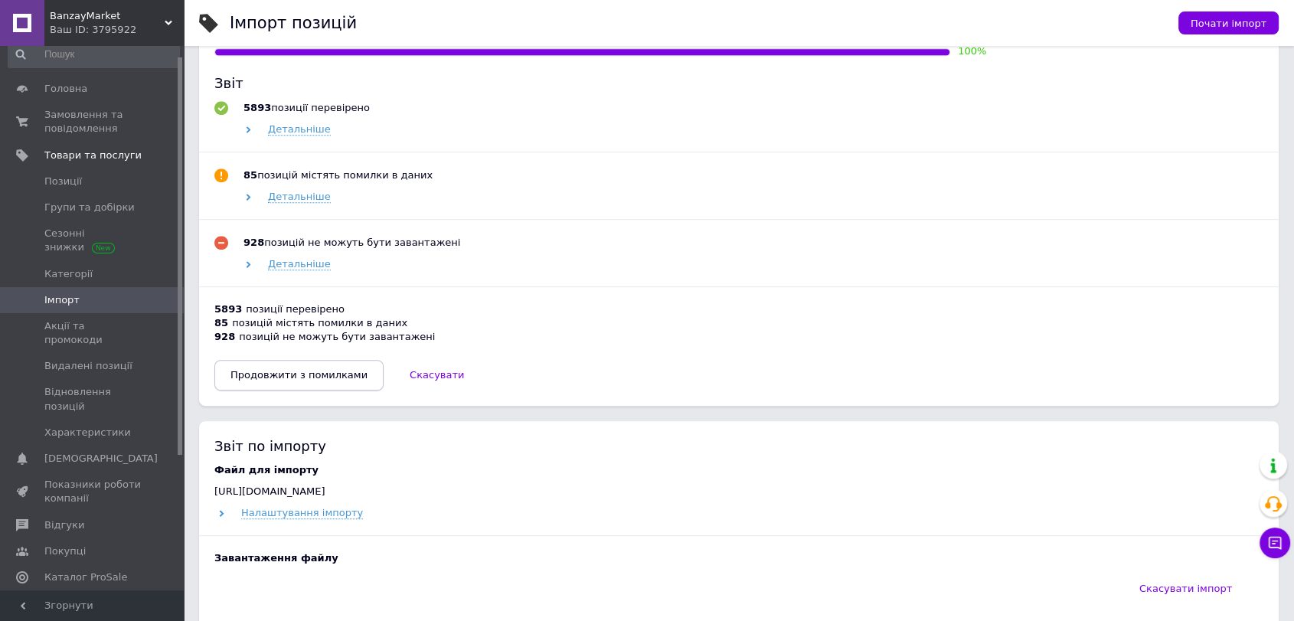
click at [281, 375] on span "Продовжити з помилками" at bounding box center [299, 374] width 137 height 11
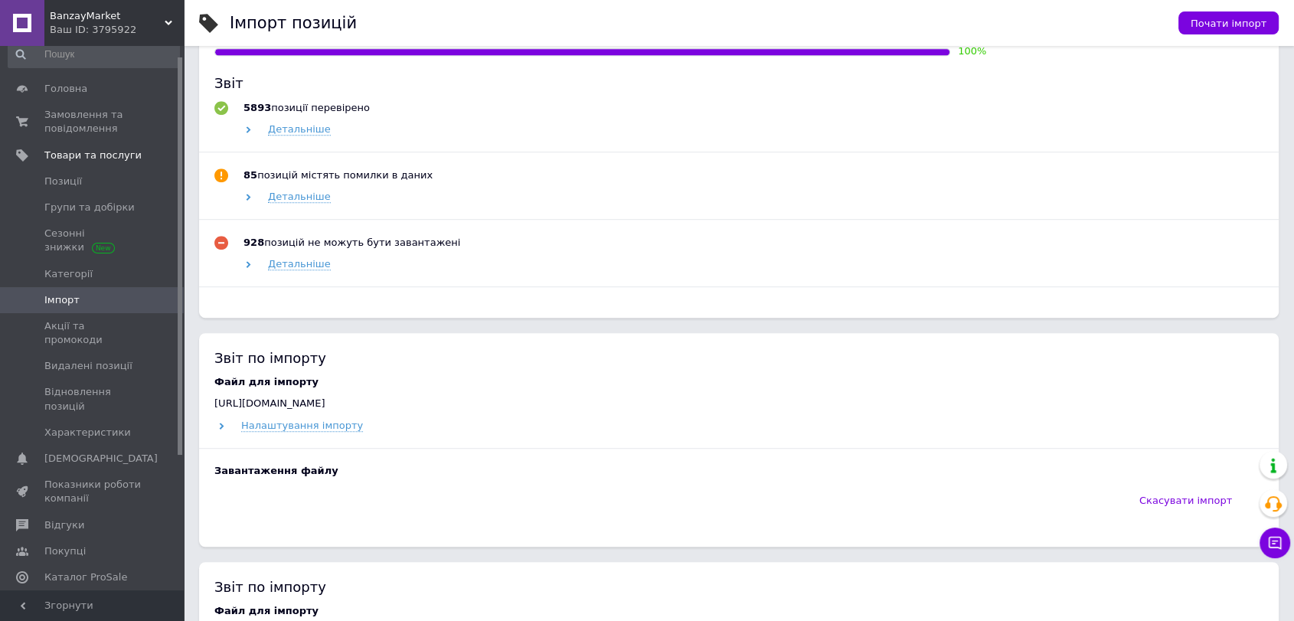
scroll to position [481, 0]
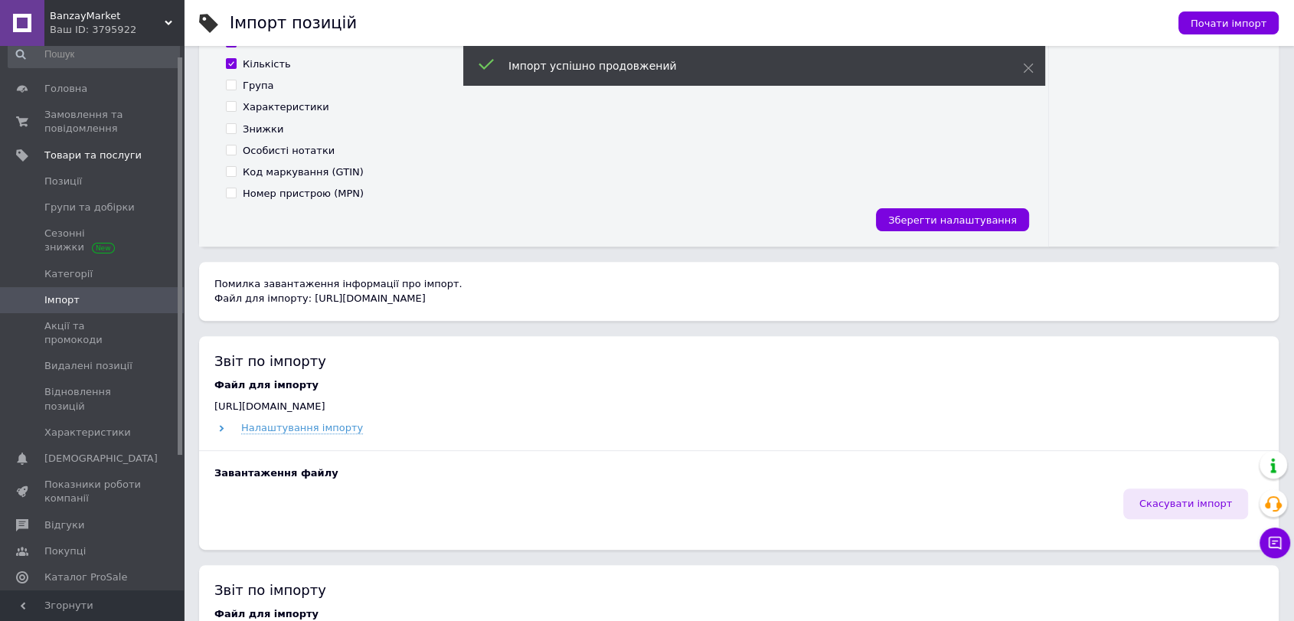
click at [1195, 514] on button "Скасувати імпорт" at bounding box center [1185, 504] width 125 height 31
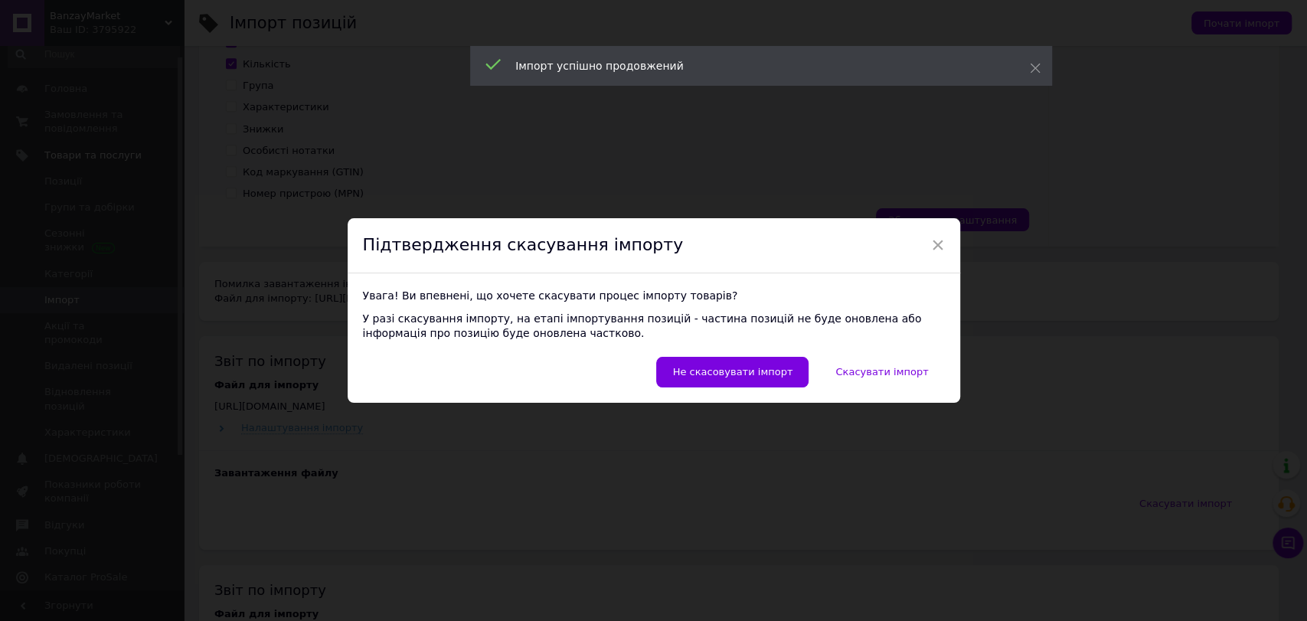
click at [904, 388] on div "Не скасовувати імпорт   Скасувати імпорт" at bounding box center [654, 380] width 613 height 46
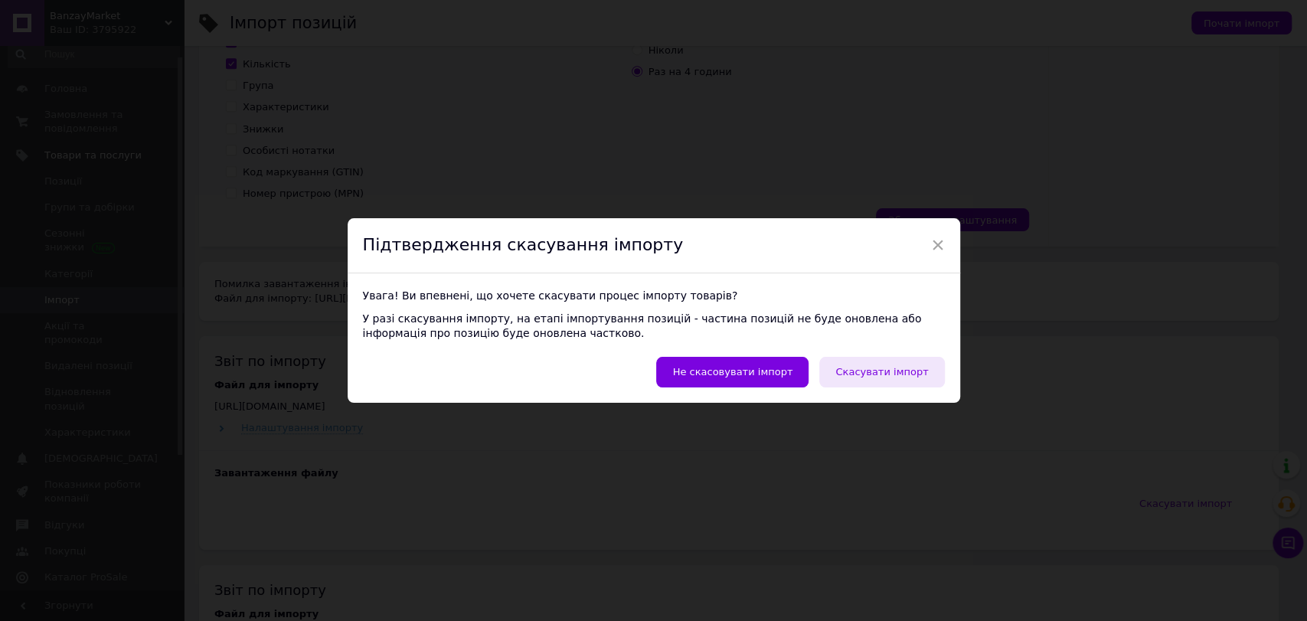
click at [899, 382] on button "Скасувати імпорт" at bounding box center [881, 372] width 125 height 31
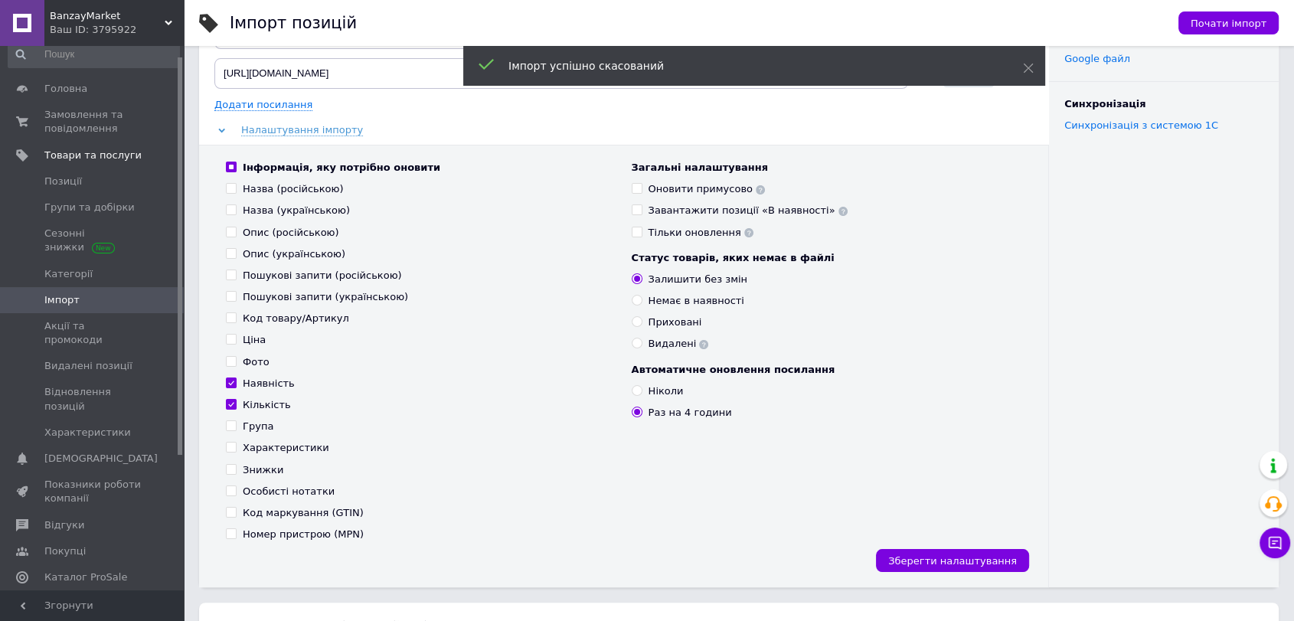
scroll to position [425, 0]
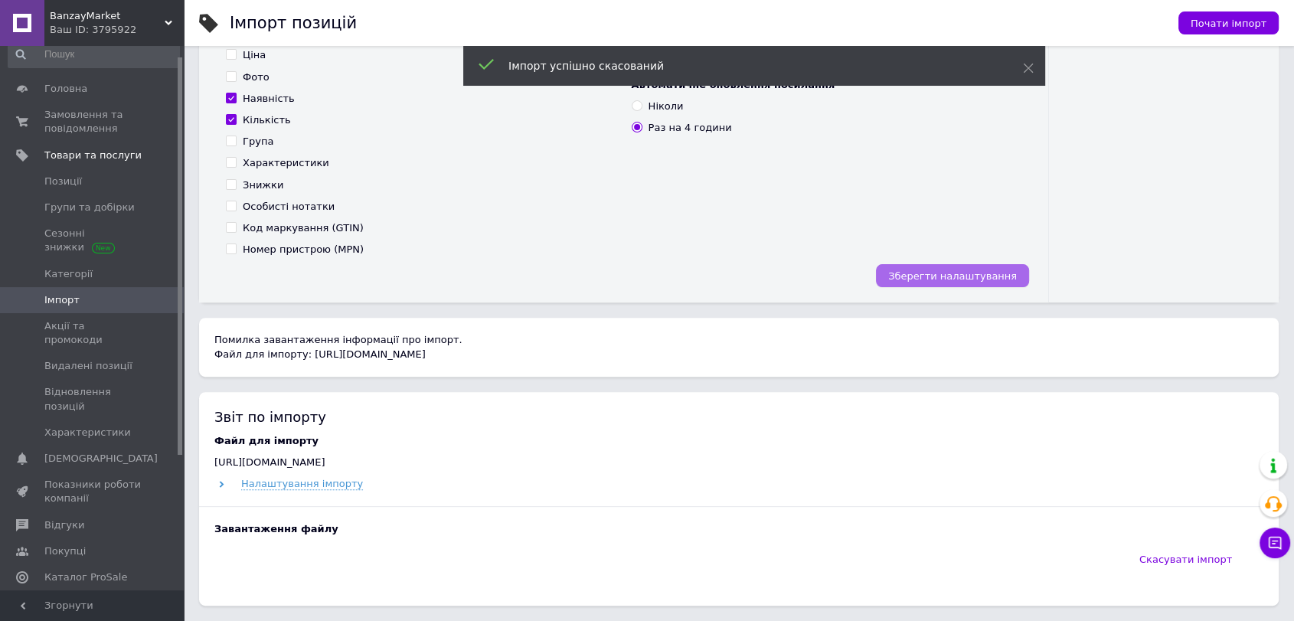
click at [982, 275] on span "Зберегти налаштування" at bounding box center [952, 275] width 129 height 11
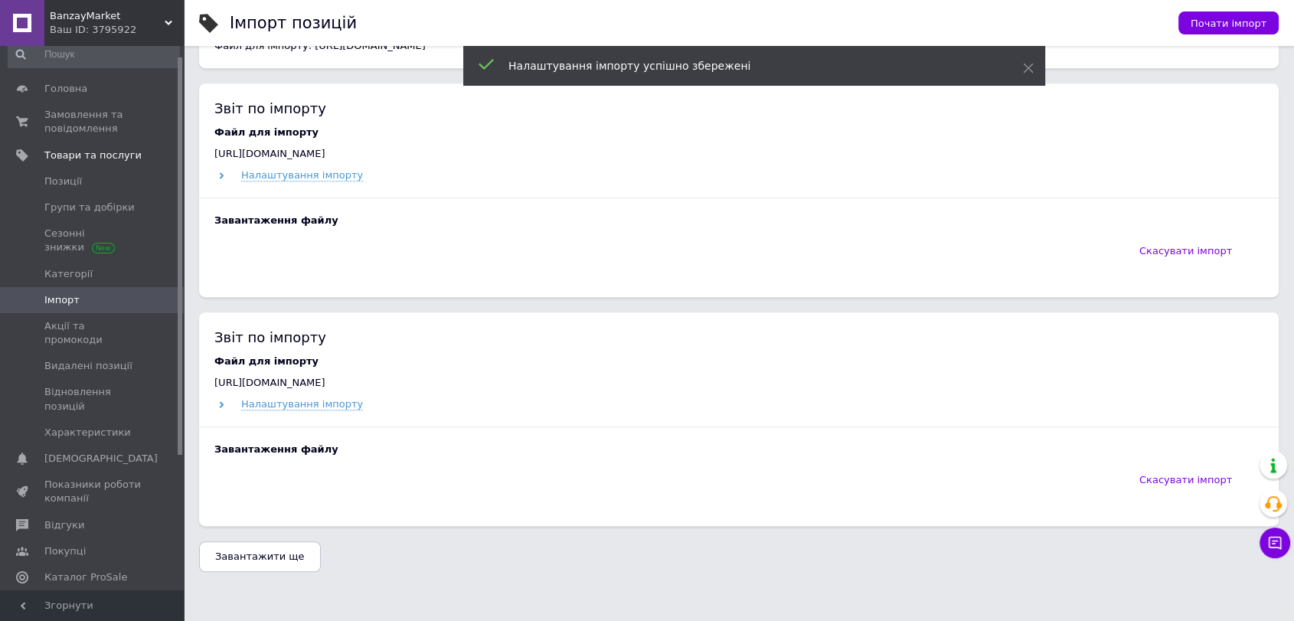
scroll to position [766, 0]
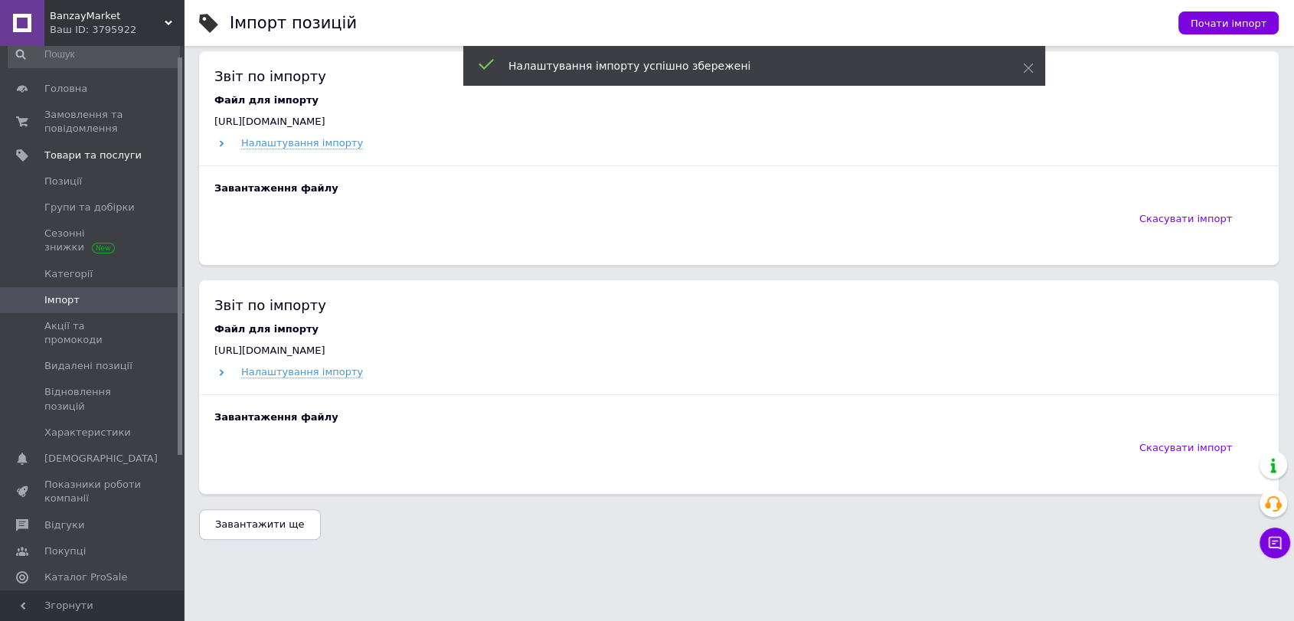
click at [262, 509] on button "Завантажити ще" at bounding box center [260, 524] width 122 height 31
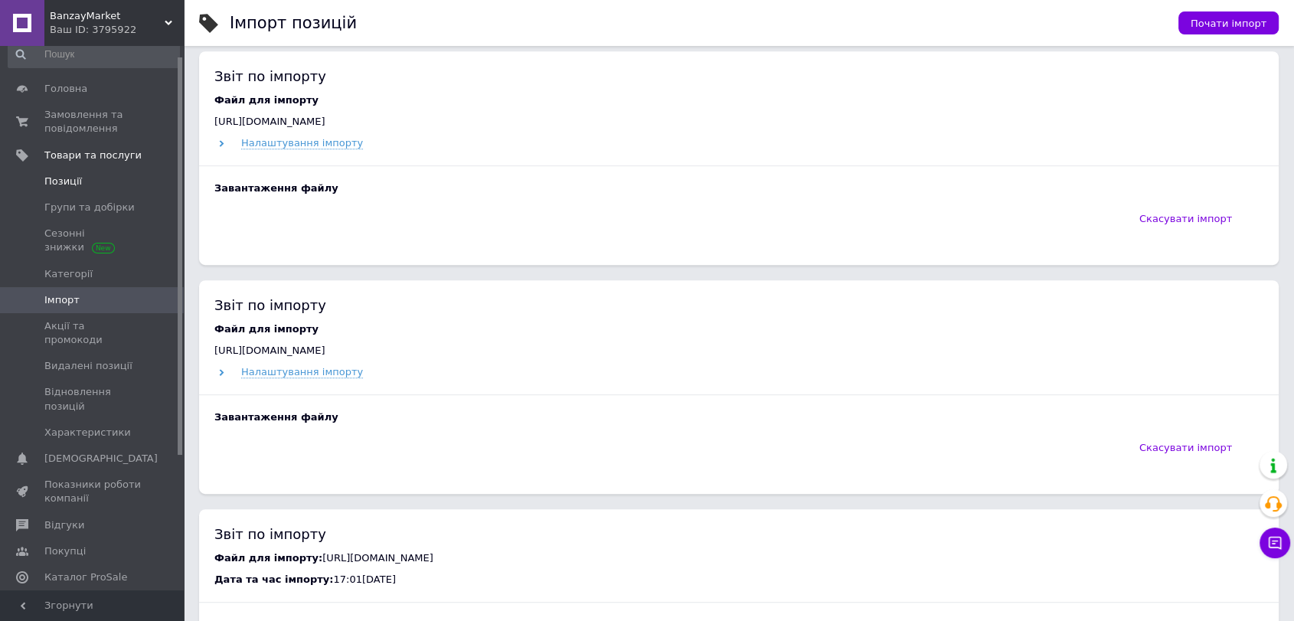
click at [87, 183] on span "Позиції" at bounding box center [92, 182] width 97 height 14
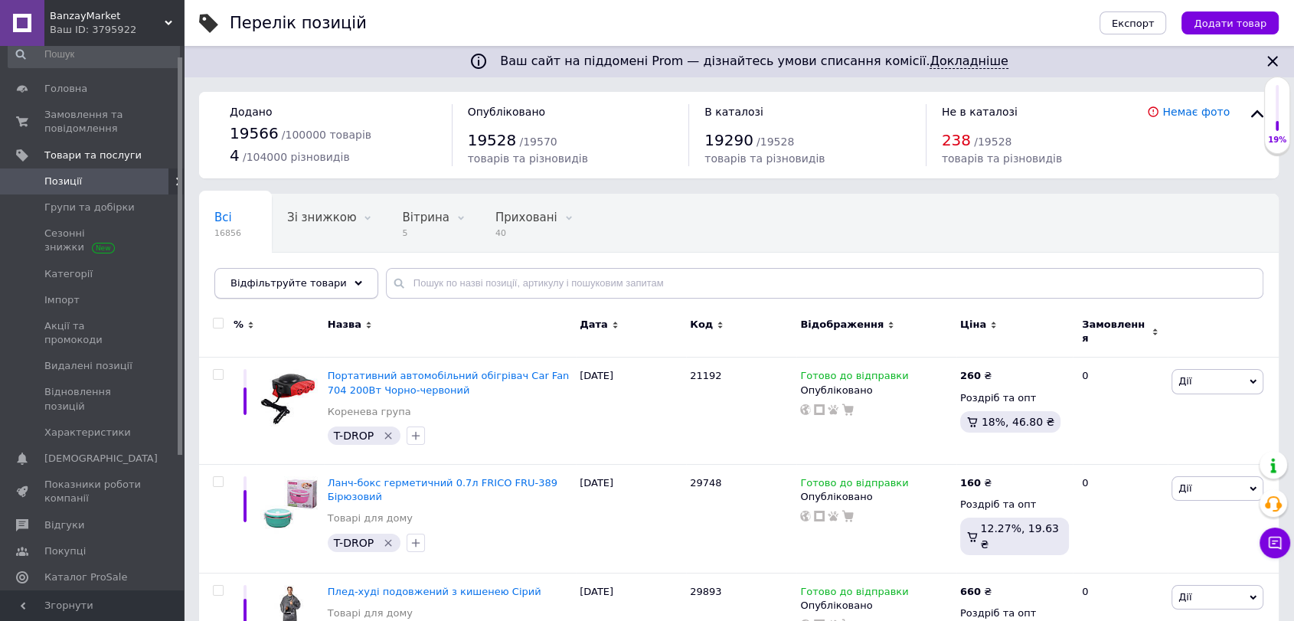
click at [329, 291] on div "Відфільтруйте товари" at bounding box center [296, 283] width 164 height 31
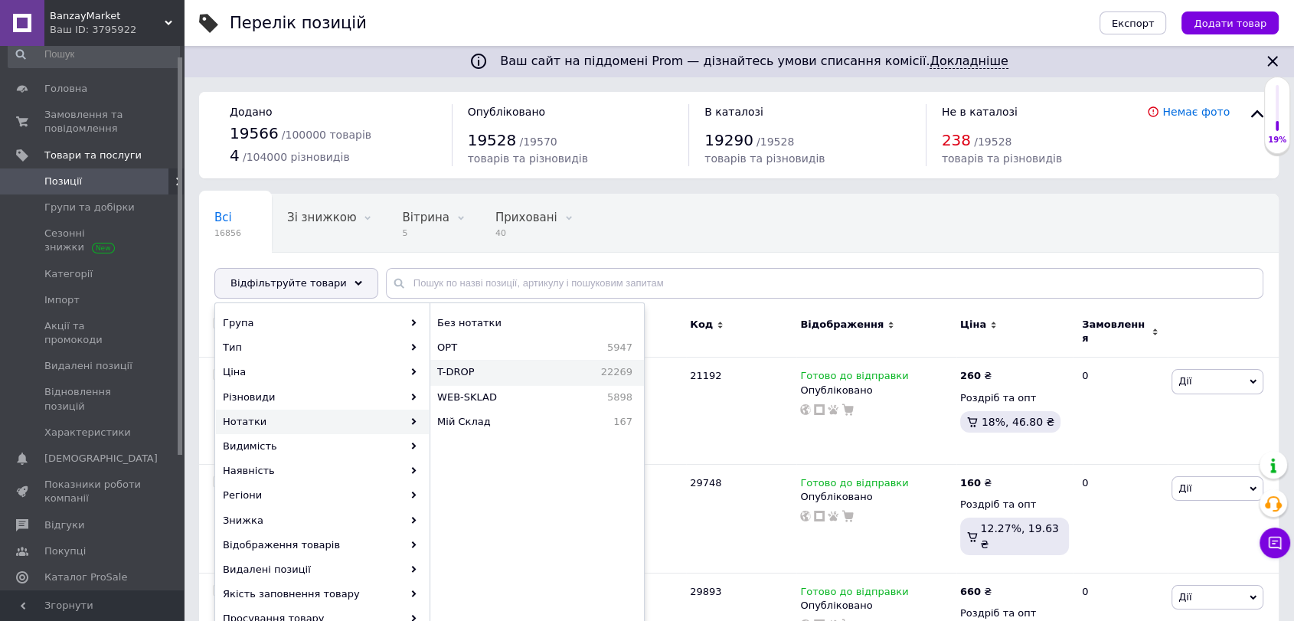
click at [515, 371] on span "T-DROP" at bounding box center [484, 372] width 95 height 14
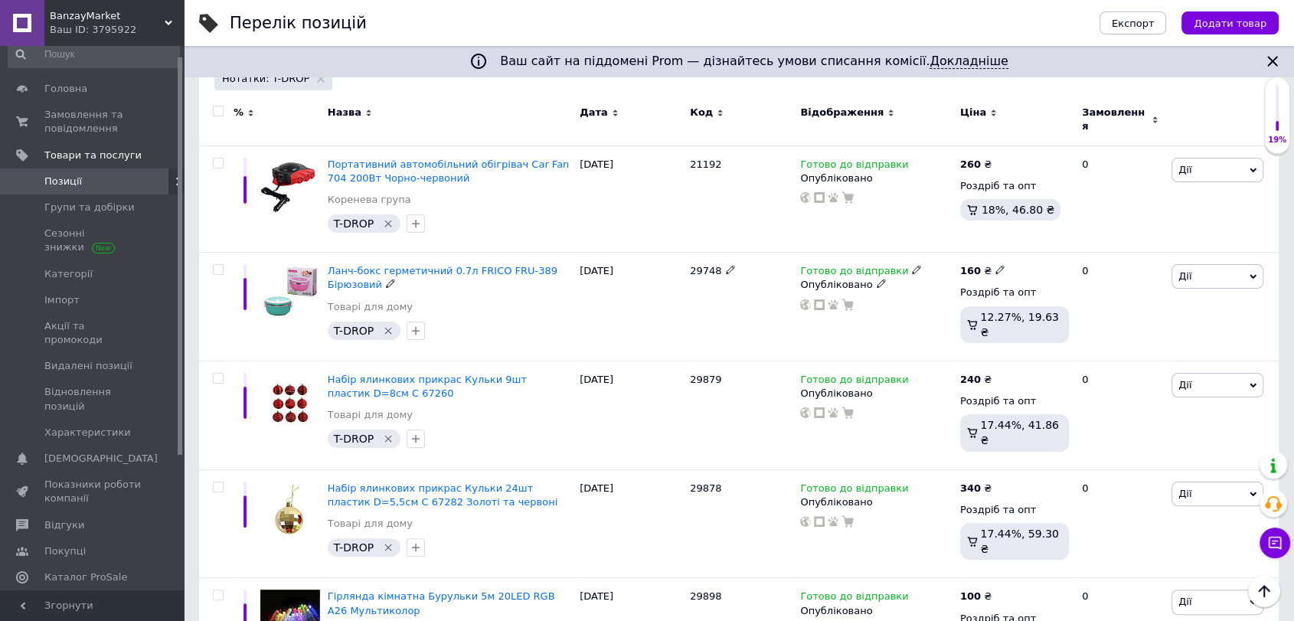
scroll to position [595, 0]
